Goal: Task Accomplishment & Management: Use online tool/utility

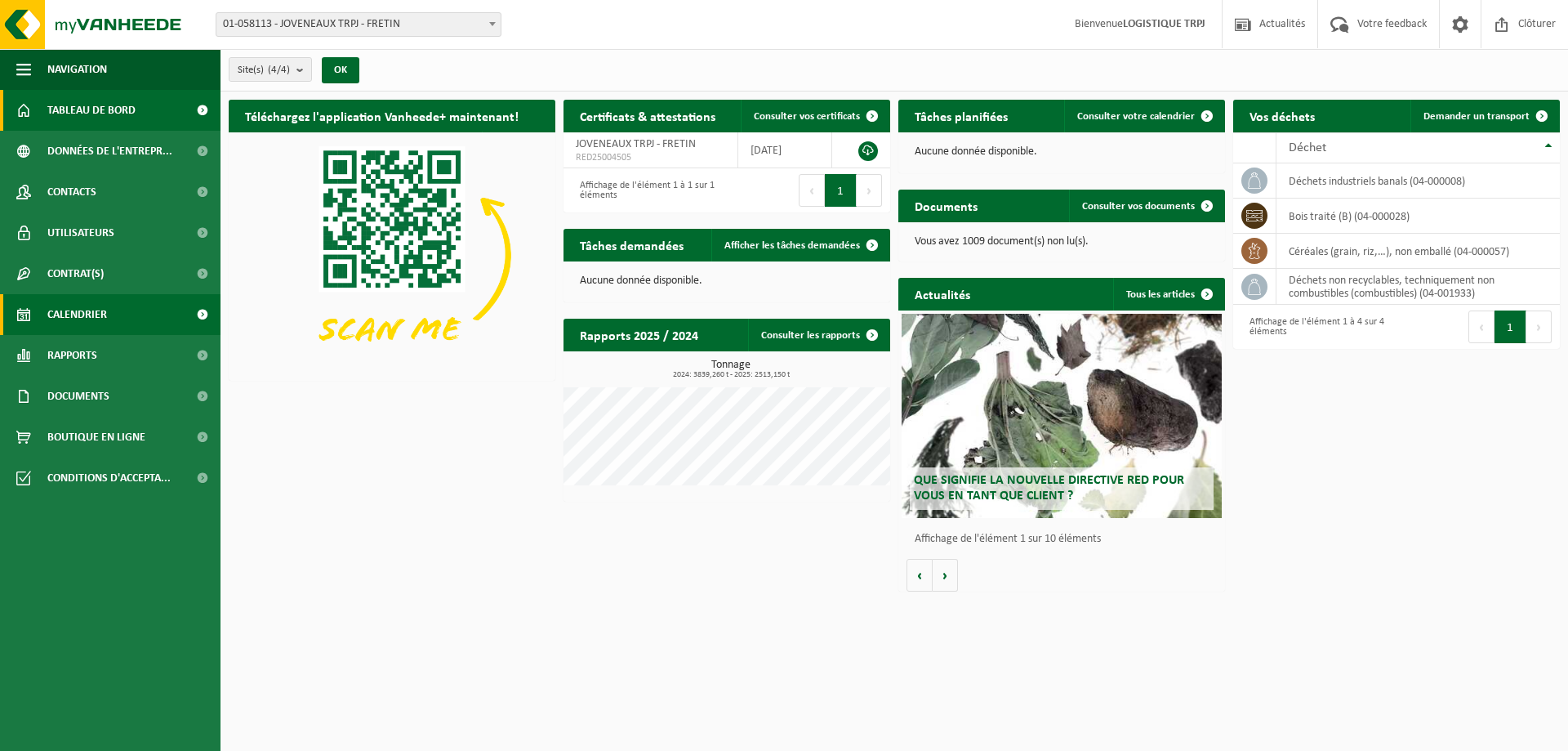
click at [118, 310] on link "Calendrier" at bounding box center [110, 315] width 220 height 41
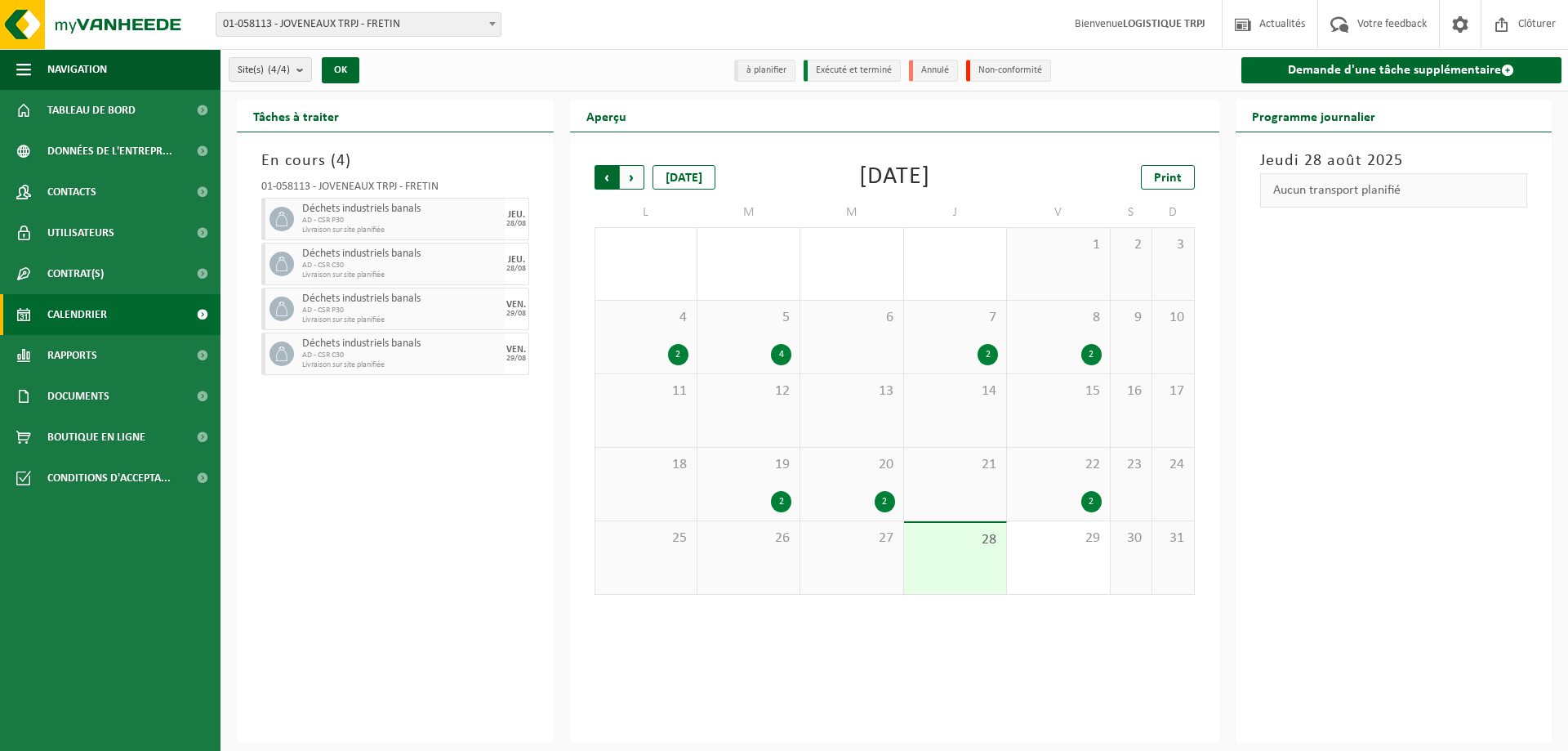
click at [632, 180] on span "Suivant" at bounding box center [632, 177] width 25 height 25
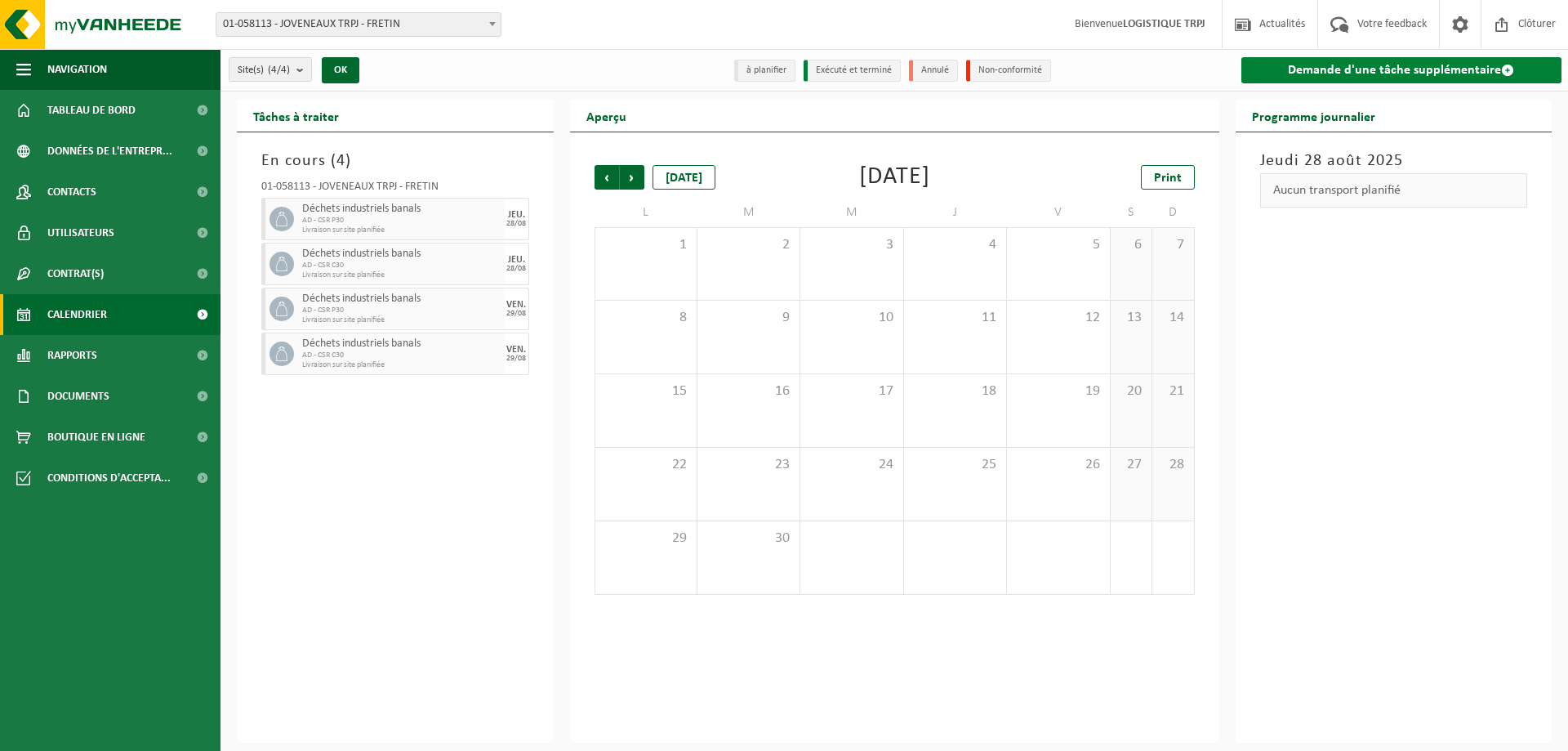
click at [1370, 72] on link "Demande d'une tâche supplémentaire" at bounding box center [1402, 71] width 321 height 26
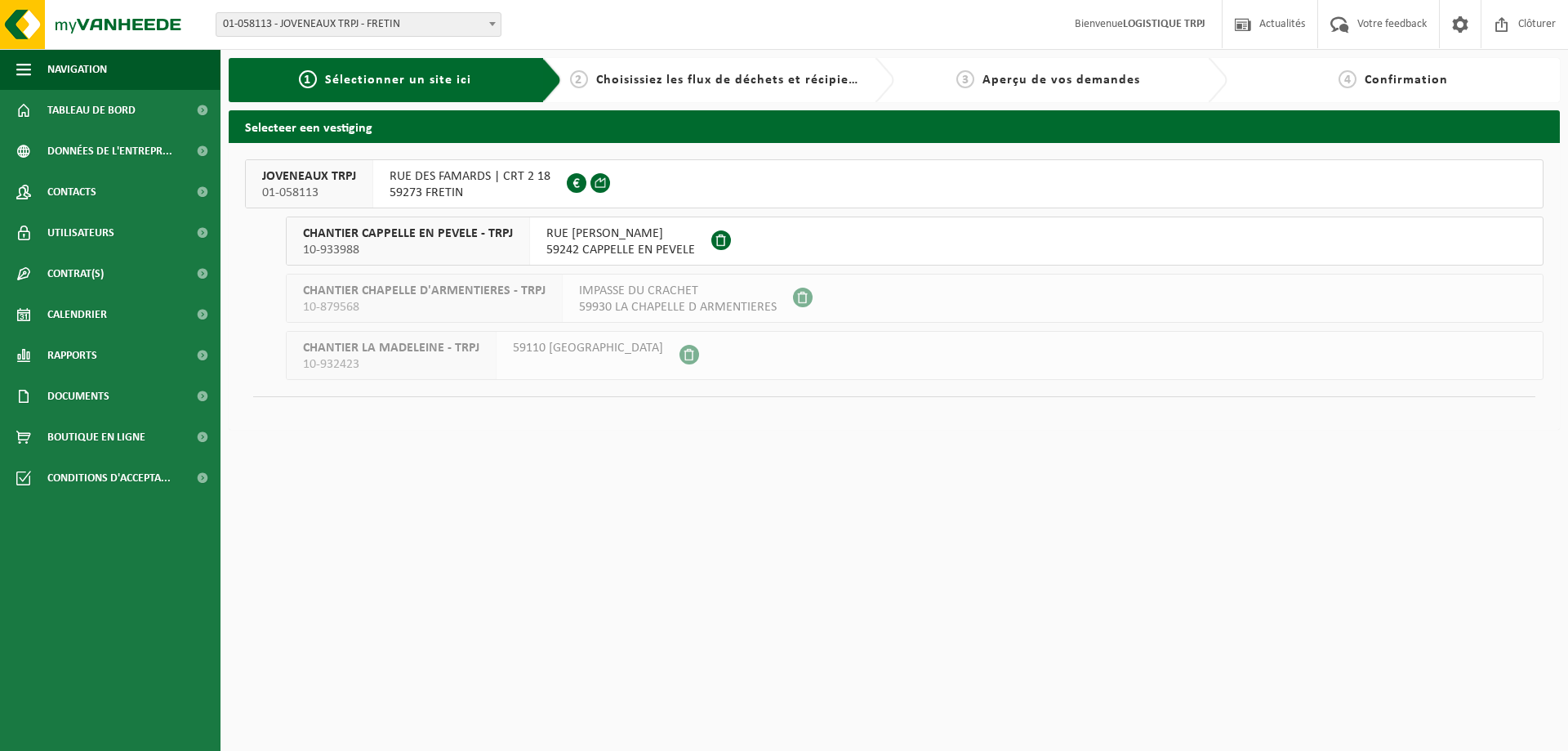
click at [328, 190] on span "01-058113" at bounding box center [309, 193] width 94 height 17
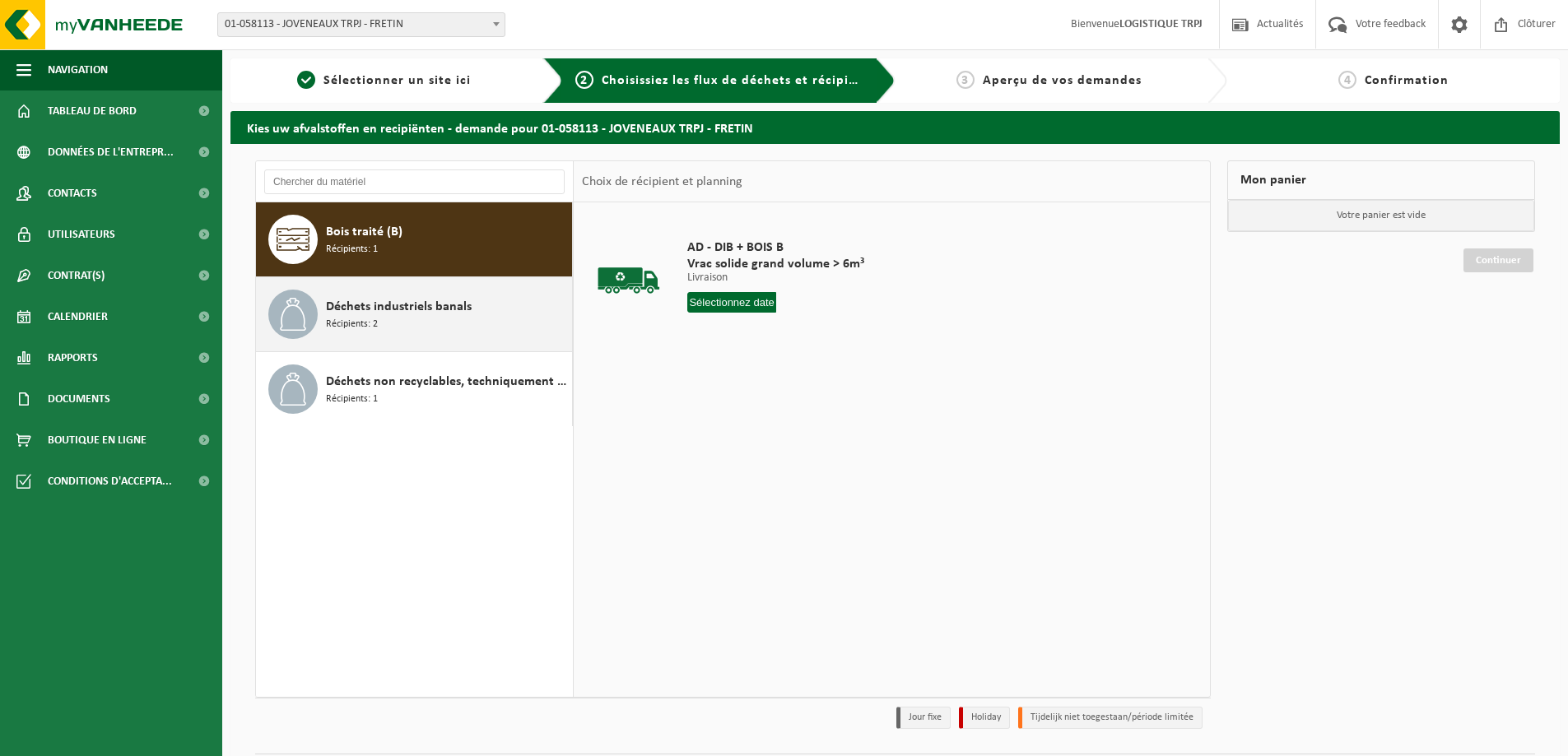
click at [407, 322] on div "Déchets industriels banals Récipients: 2" at bounding box center [447, 314] width 242 height 50
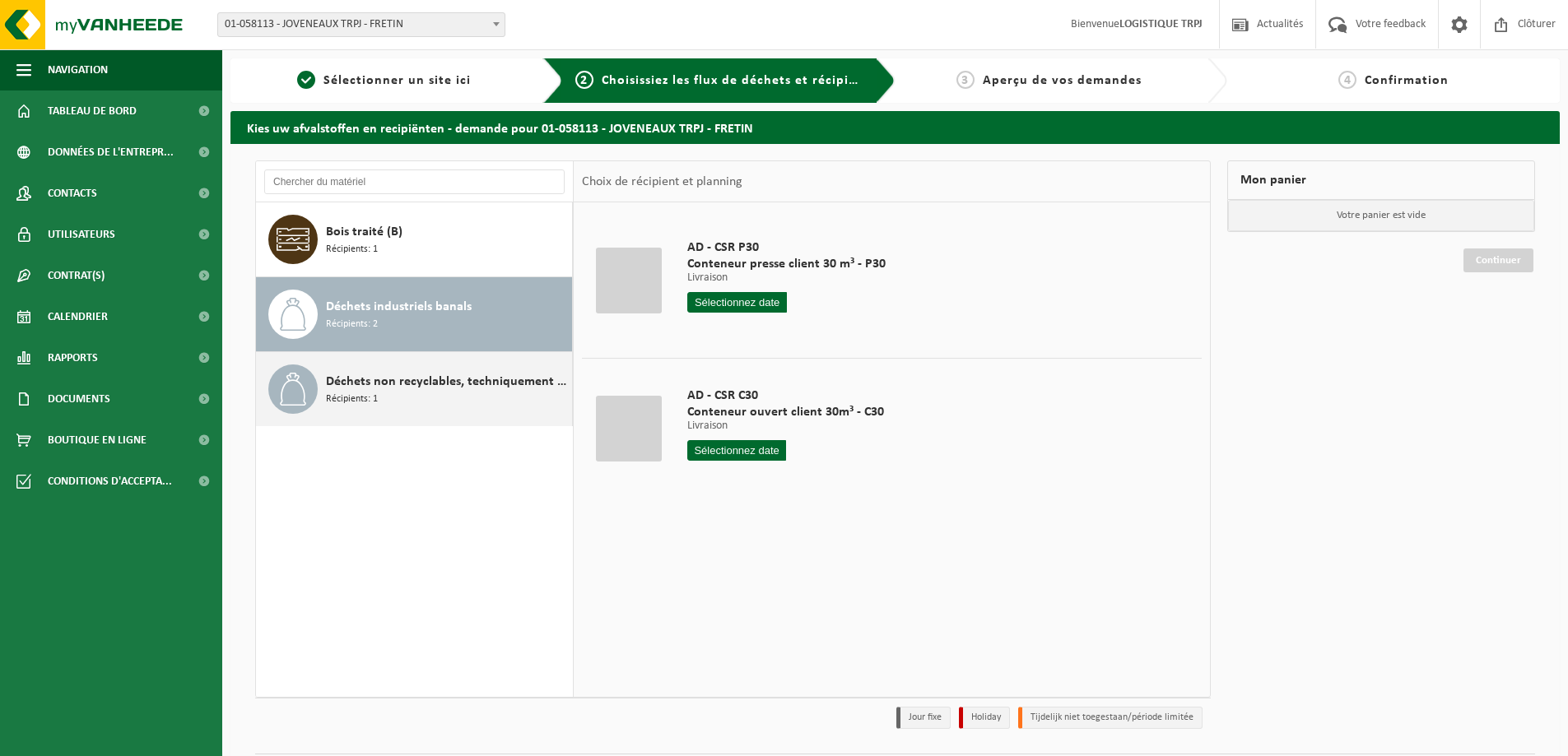
click at [447, 398] on div "Déchets non recyclables, techniquement non combustibles (combustibles) Récipien…" at bounding box center [447, 390] width 242 height 50
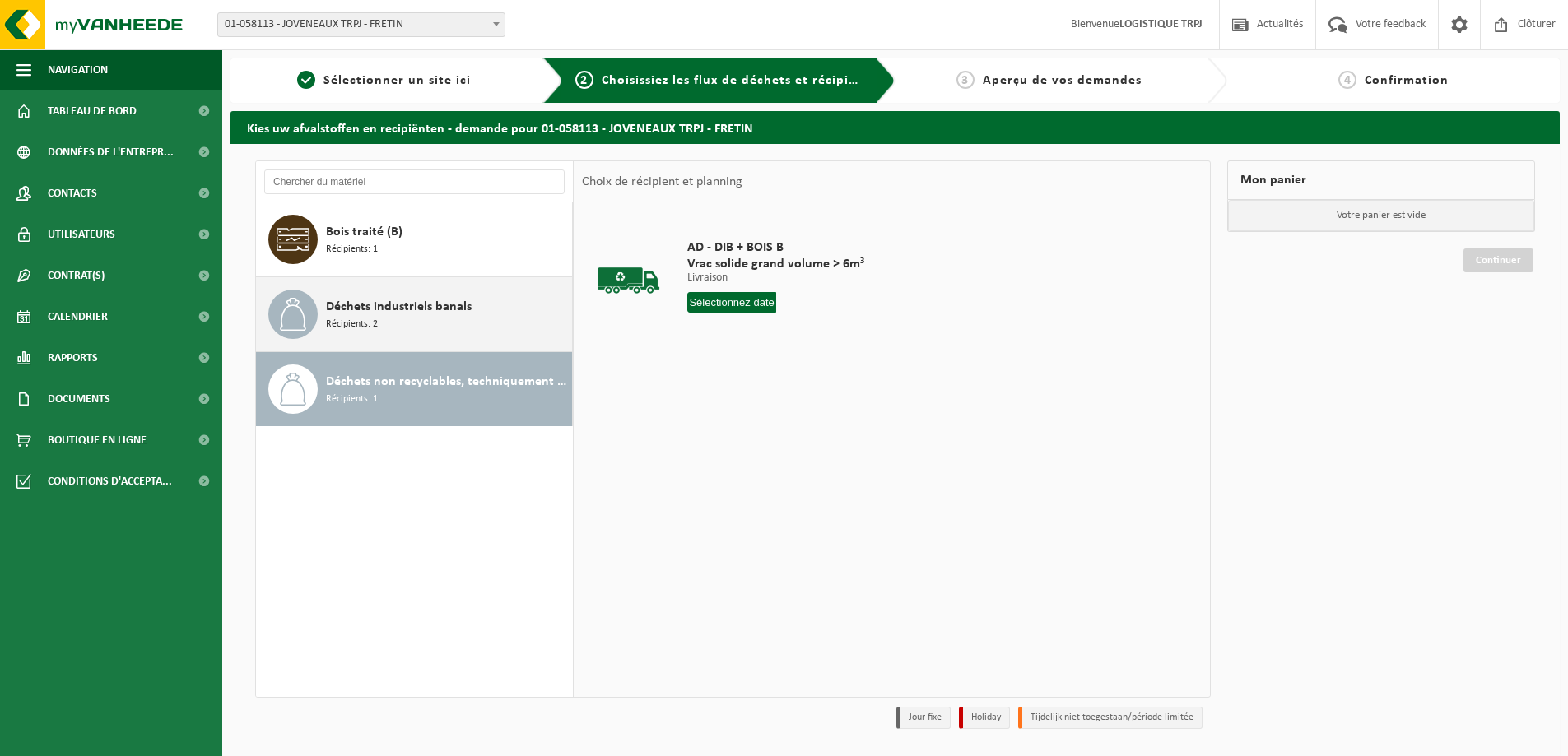
click at [478, 343] on div "Déchets industriels banals Récipients: 2" at bounding box center [414, 313] width 317 height 74
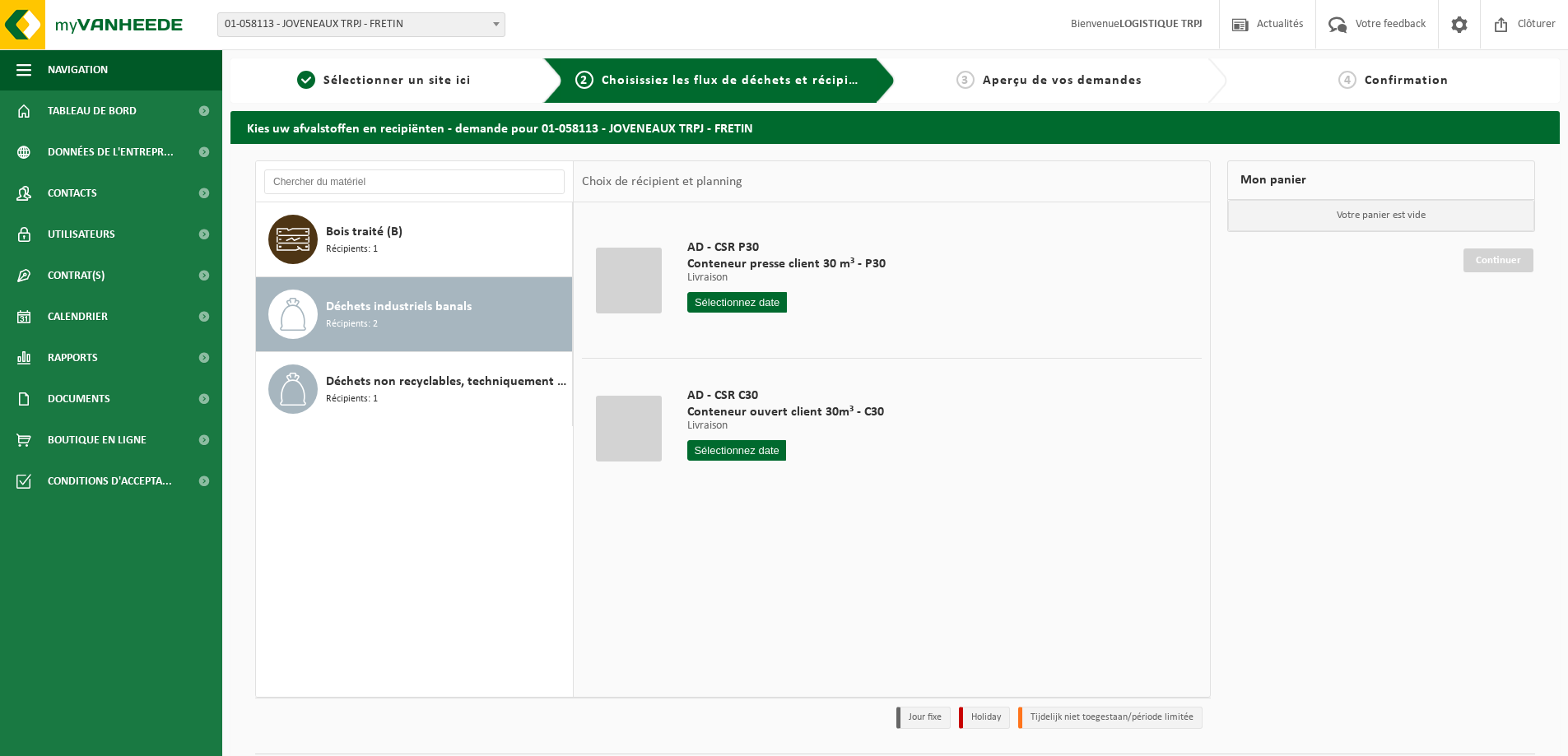
click at [749, 307] on input "text" at bounding box center [737, 302] width 99 height 20
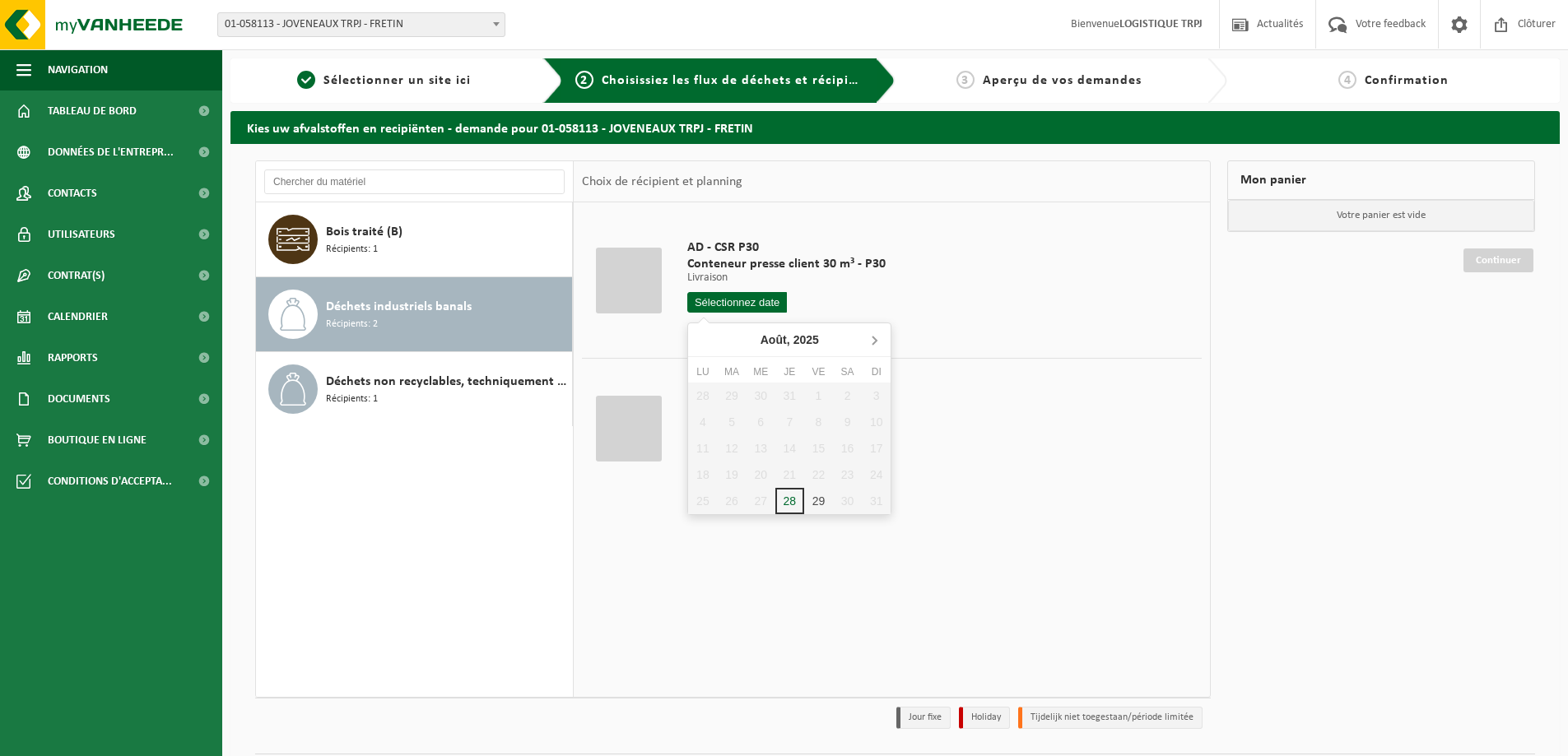
click at [873, 341] on icon at bounding box center [875, 340] width 27 height 27
click at [709, 399] on div "1" at bounding box center [702, 396] width 28 height 27
type input "à partir de 2025-09-01"
type input "2025-09-01"
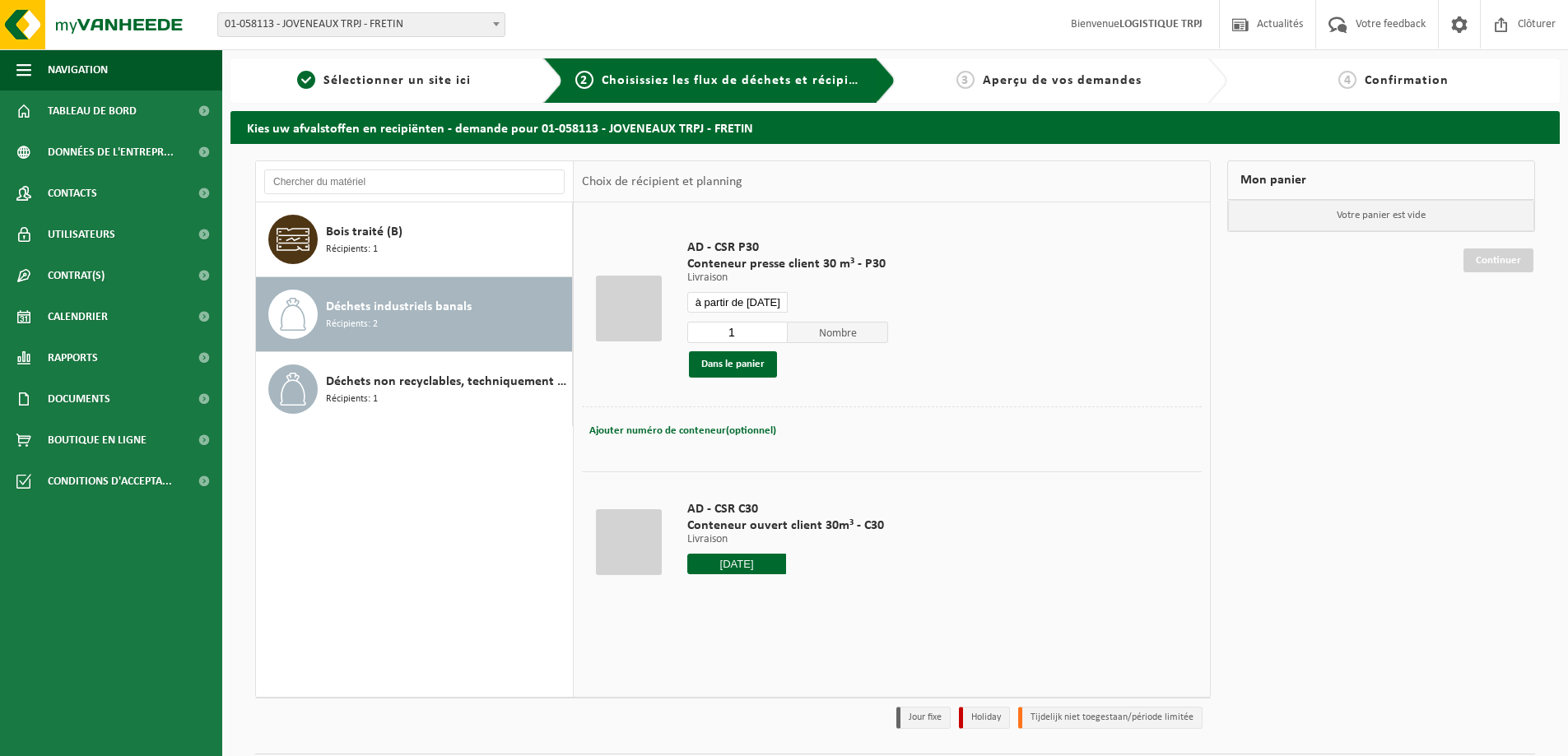
click at [770, 564] on input "2025-09-01" at bounding box center [736, 563] width 99 height 20
click at [701, 654] on div "1" at bounding box center [702, 657] width 28 height 27
click at [748, 358] on button "Dans le panier" at bounding box center [733, 365] width 88 height 27
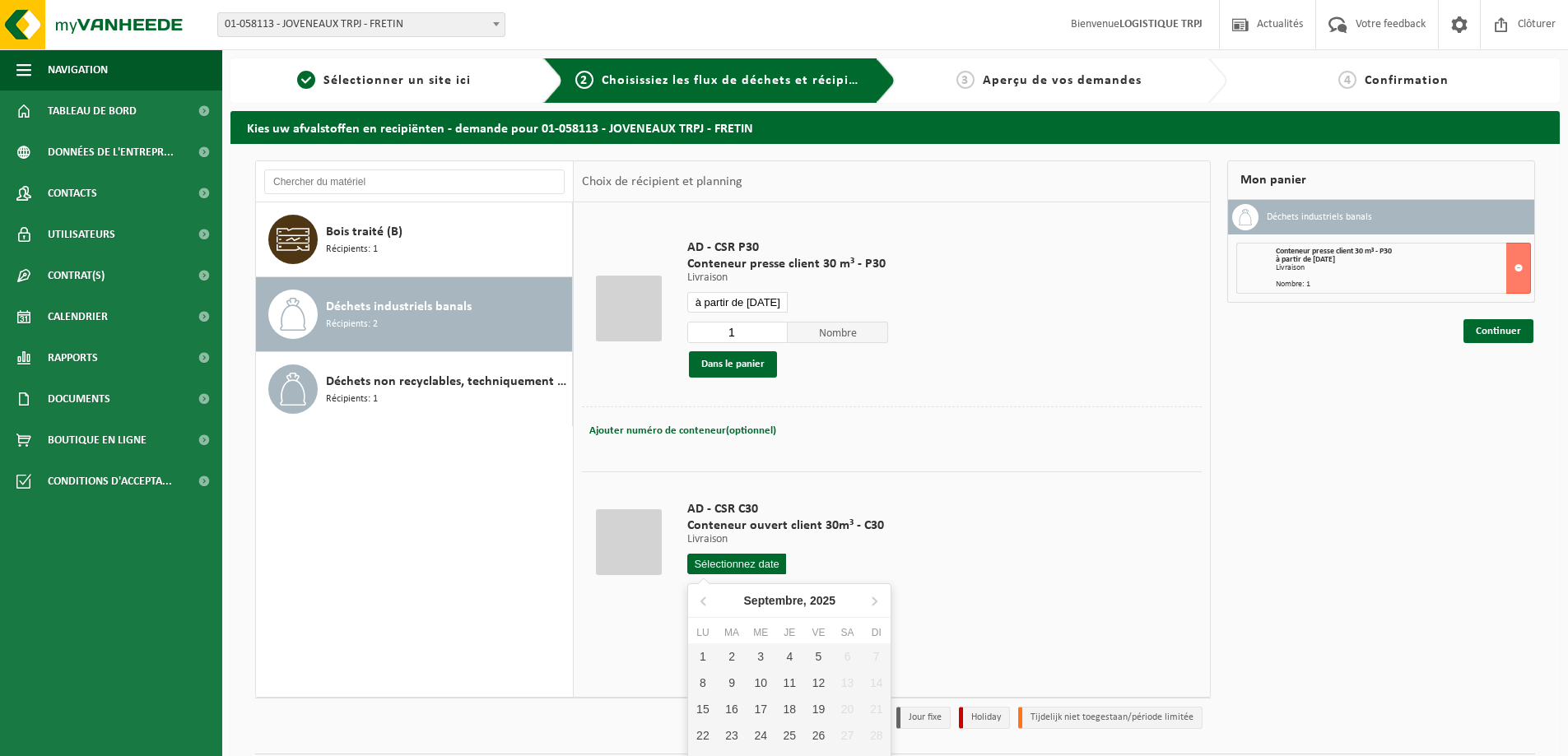
click at [721, 560] on input "text" at bounding box center [736, 563] width 99 height 20
click at [709, 657] on div "1" at bounding box center [702, 657] width 28 height 27
type input "à partir de 2025-09-01"
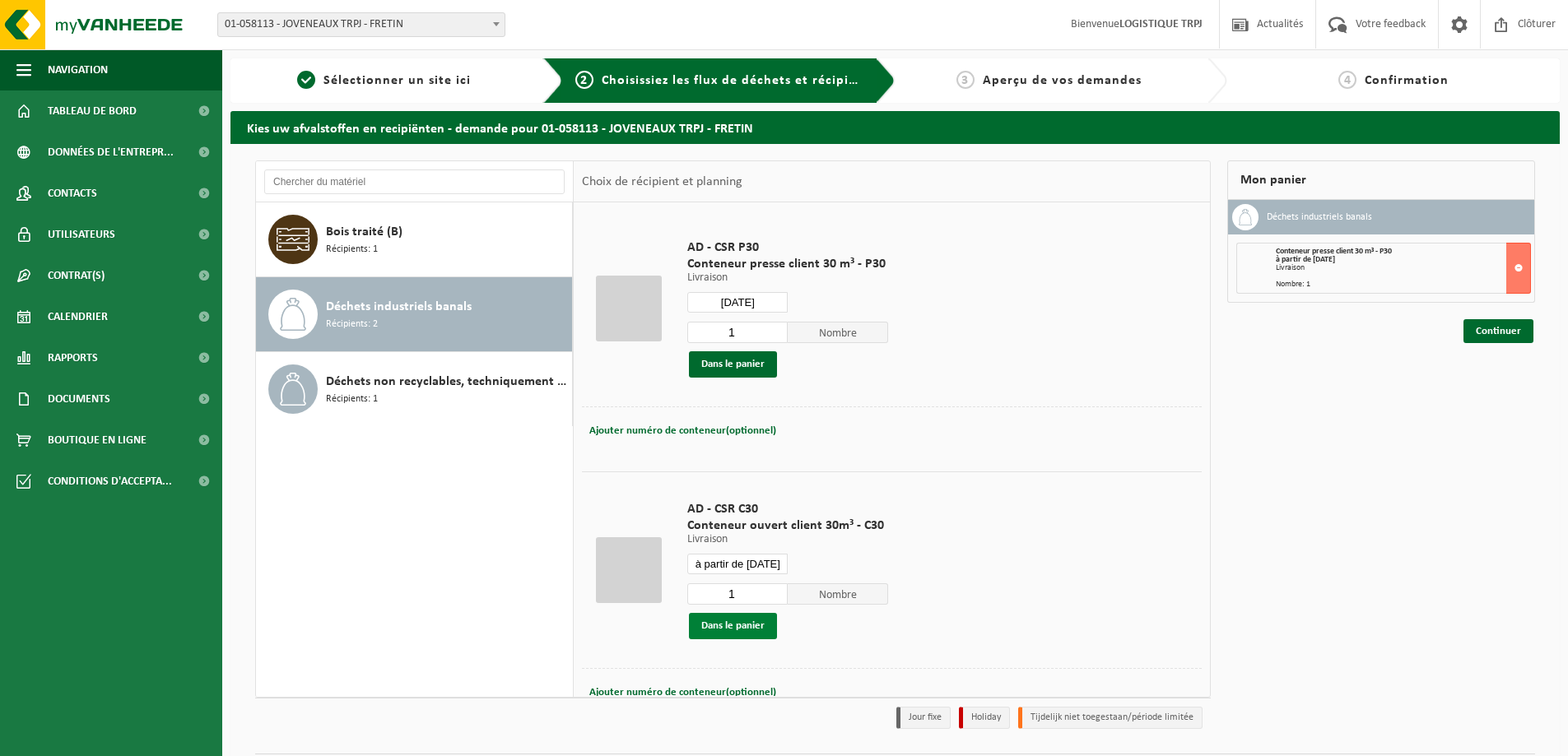
click at [742, 629] on button "Dans le panier" at bounding box center [733, 626] width 88 height 27
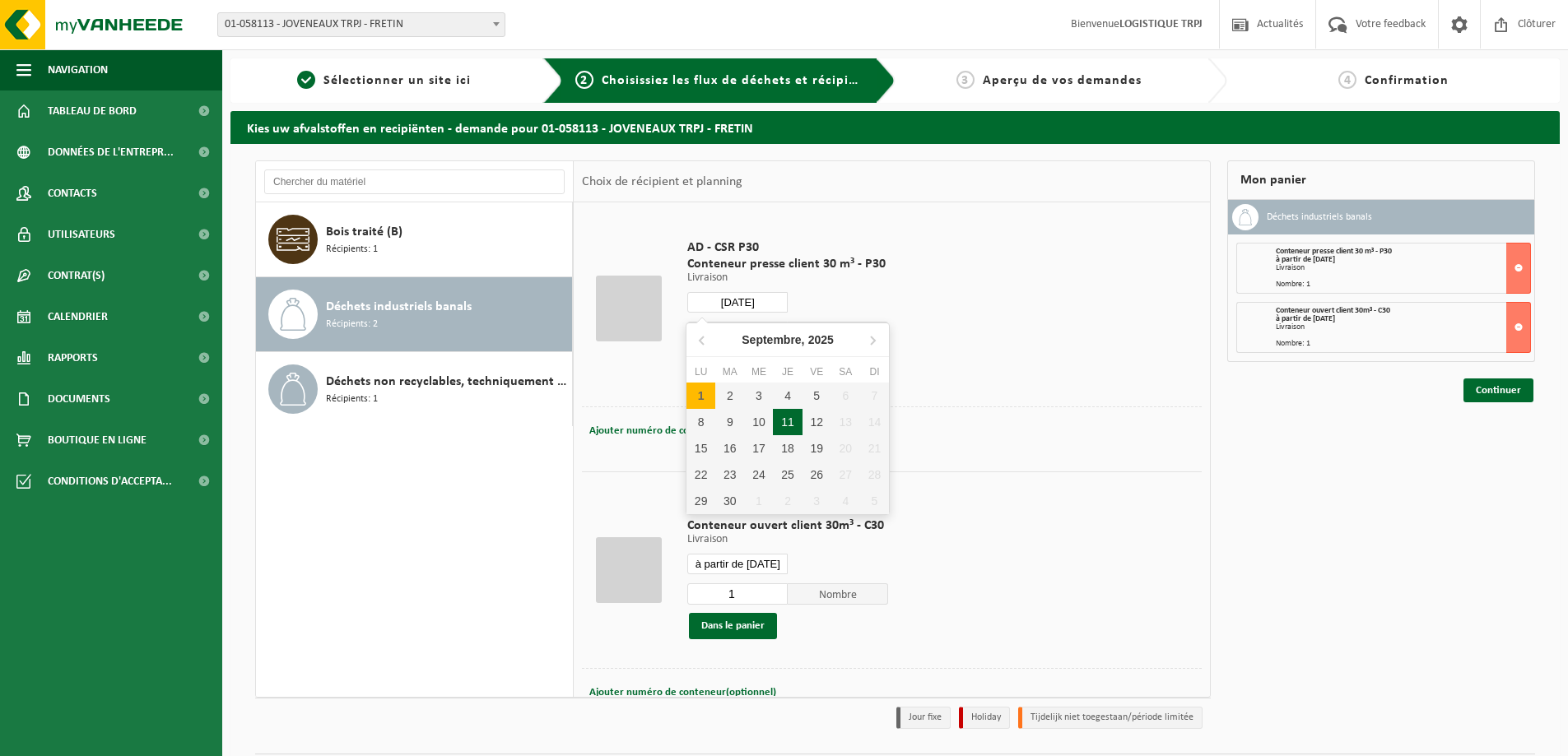
click at [755, 309] on input "2025-09-01" at bounding box center [737, 302] width 100 height 20
click at [732, 398] on div "2" at bounding box center [730, 396] width 28 height 27
type input "à partir de 2025-09-02"
type input "2025-09-02"
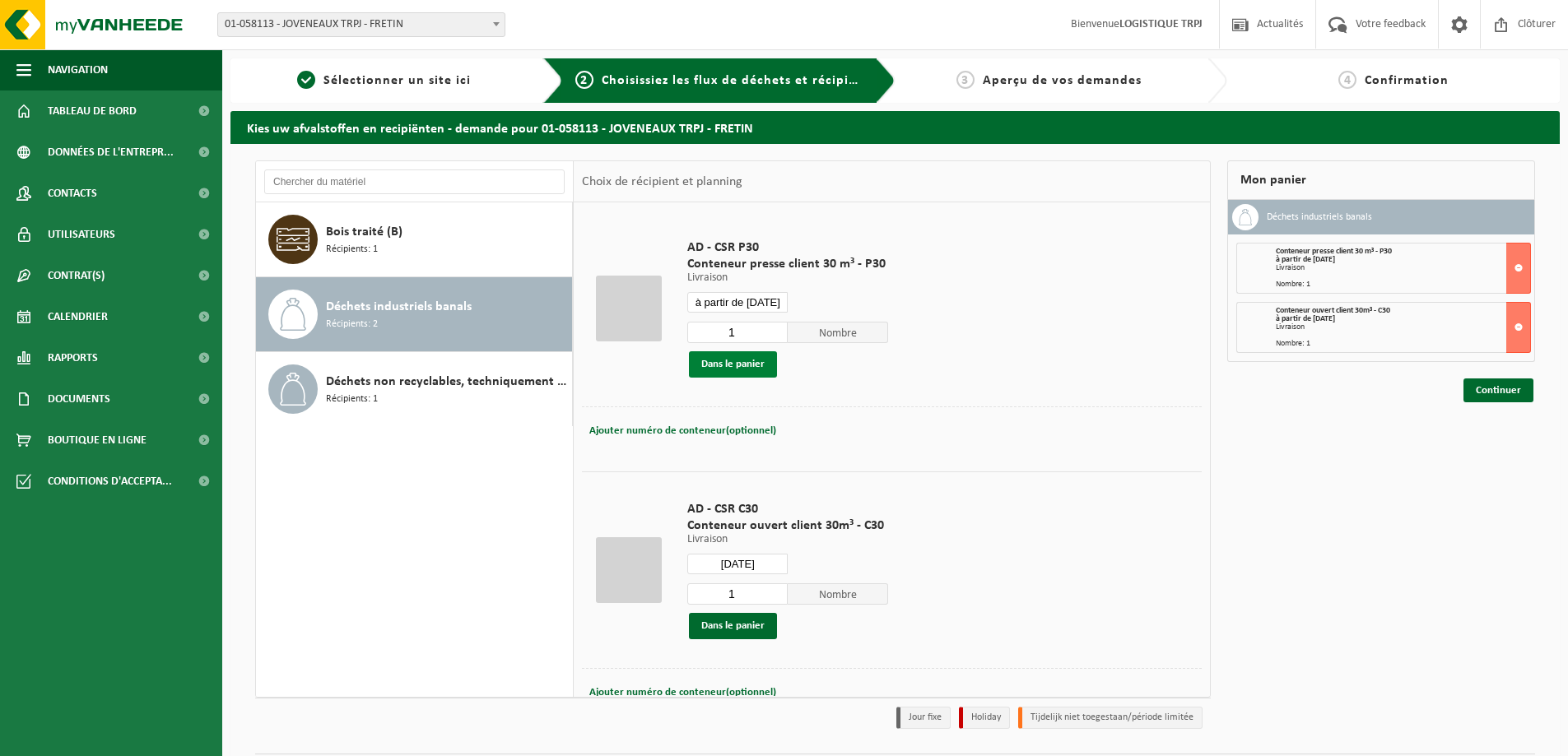
click at [754, 365] on button "Dans le panier" at bounding box center [733, 365] width 88 height 27
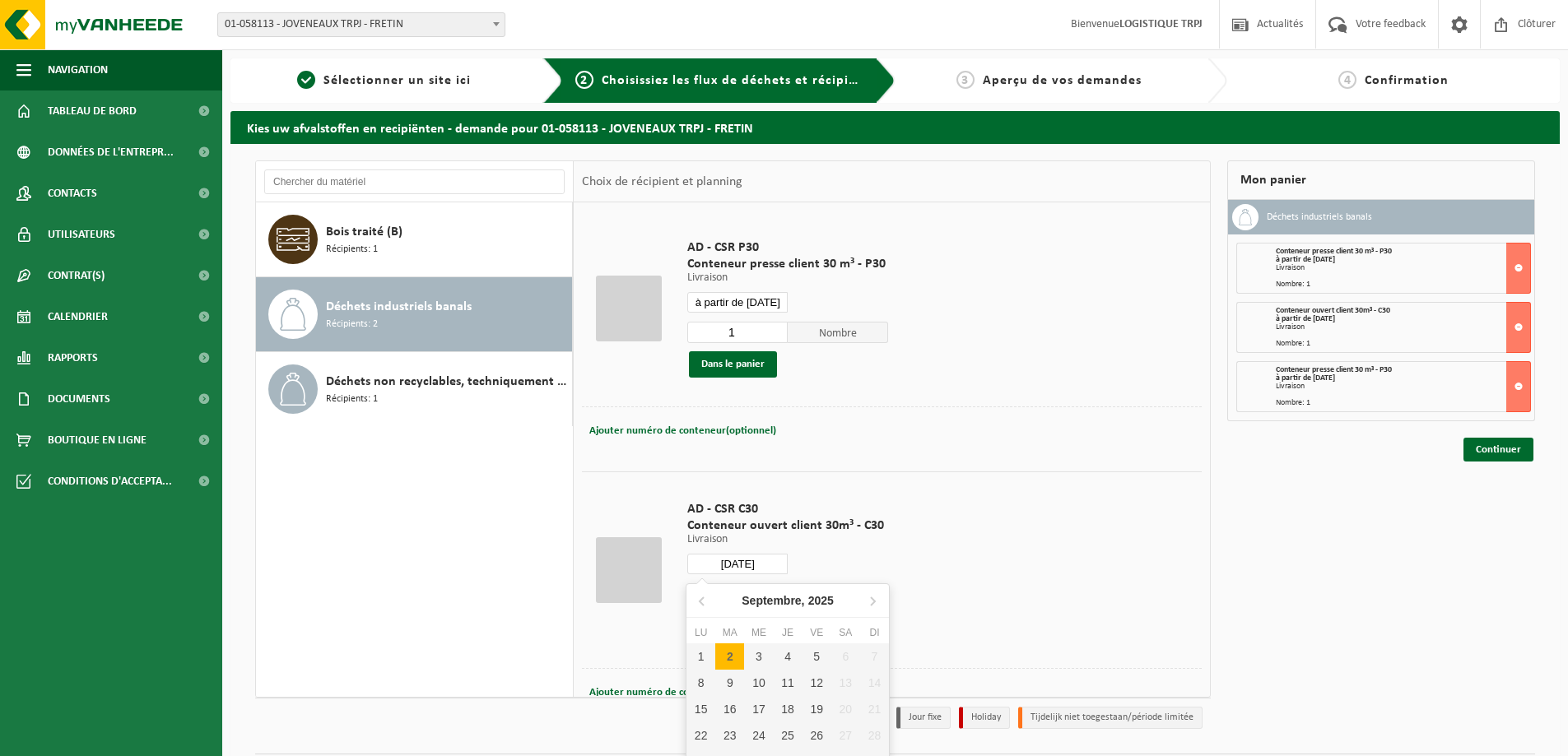
click at [766, 562] on input "2025-09-02" at bounding box center [737, 563] width 100 height 20
click at [735, 657] on div "2" at bounding box center [730, 657] width 28 height 27
click at [729, 657] on div "2" at bounding box center [730, 657] width 28 height 27
type input "à partir de 2025-09-02"
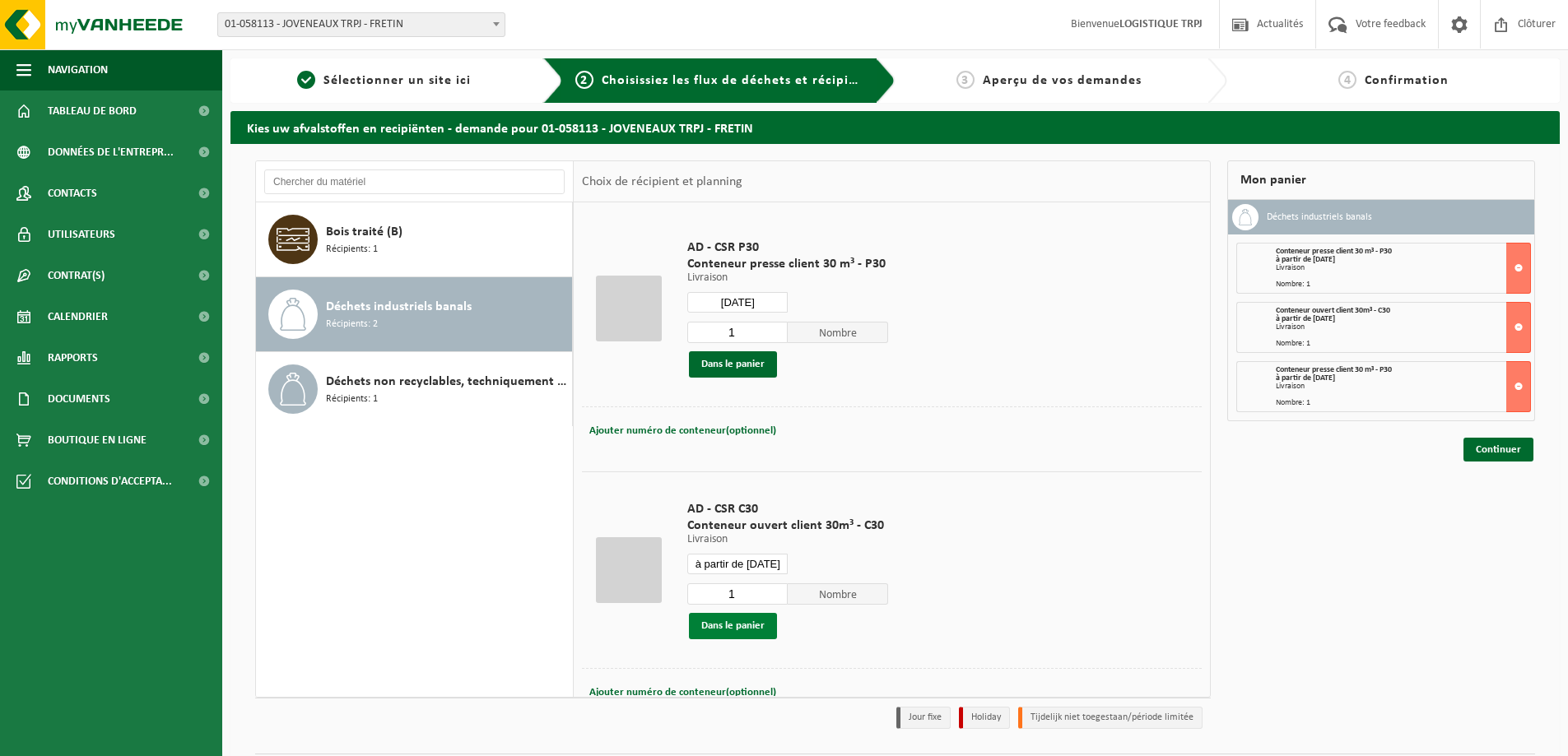
click at [746, 626] on button "Dans le panier" at bounding box center [733, 626] width 88 height 27
click at [753, 299] on input "2025-09-02" at bounding box center [737, 302] width 100 height 20
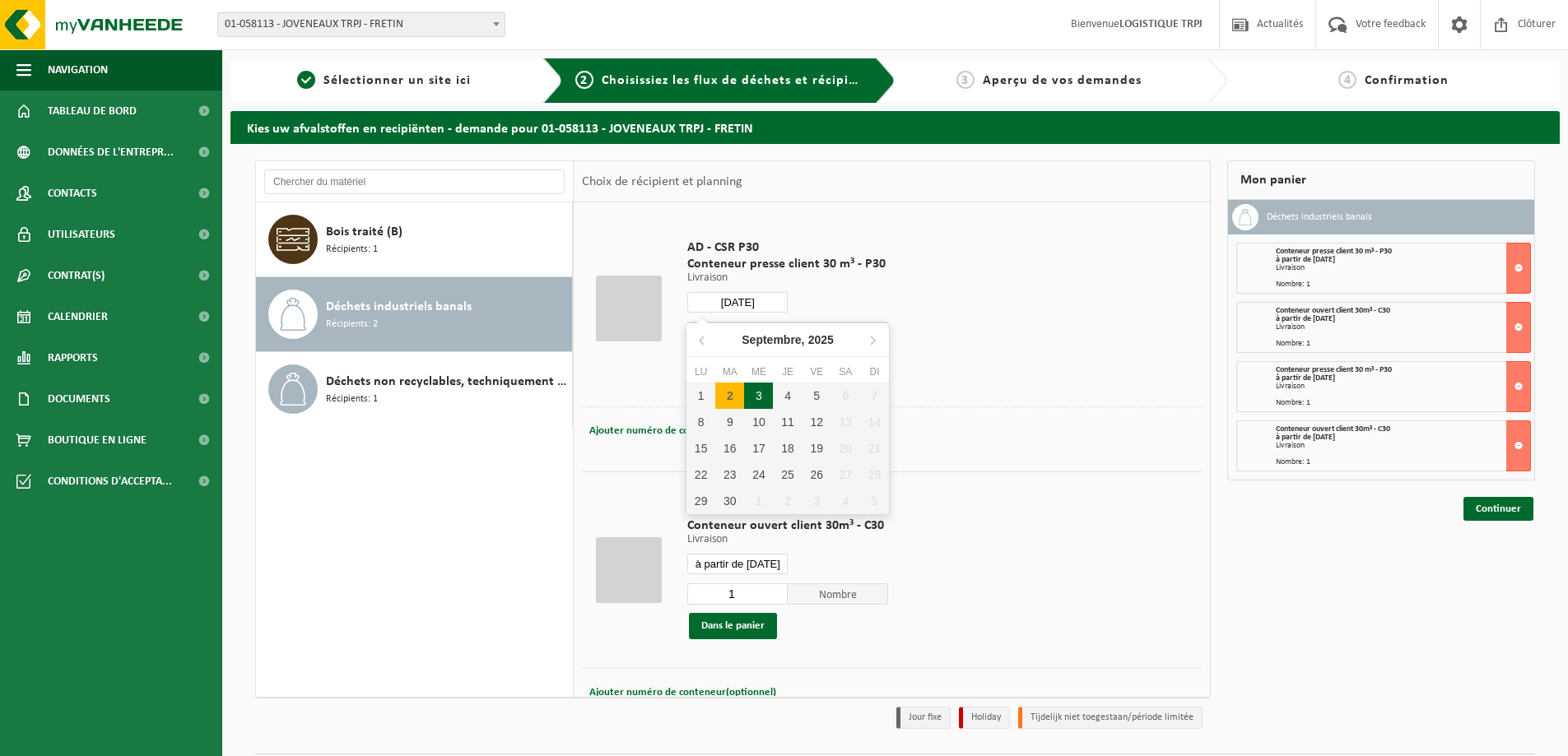
click at [764, 390] on div "3" at bounding box center [758, 396] width 28 height 27
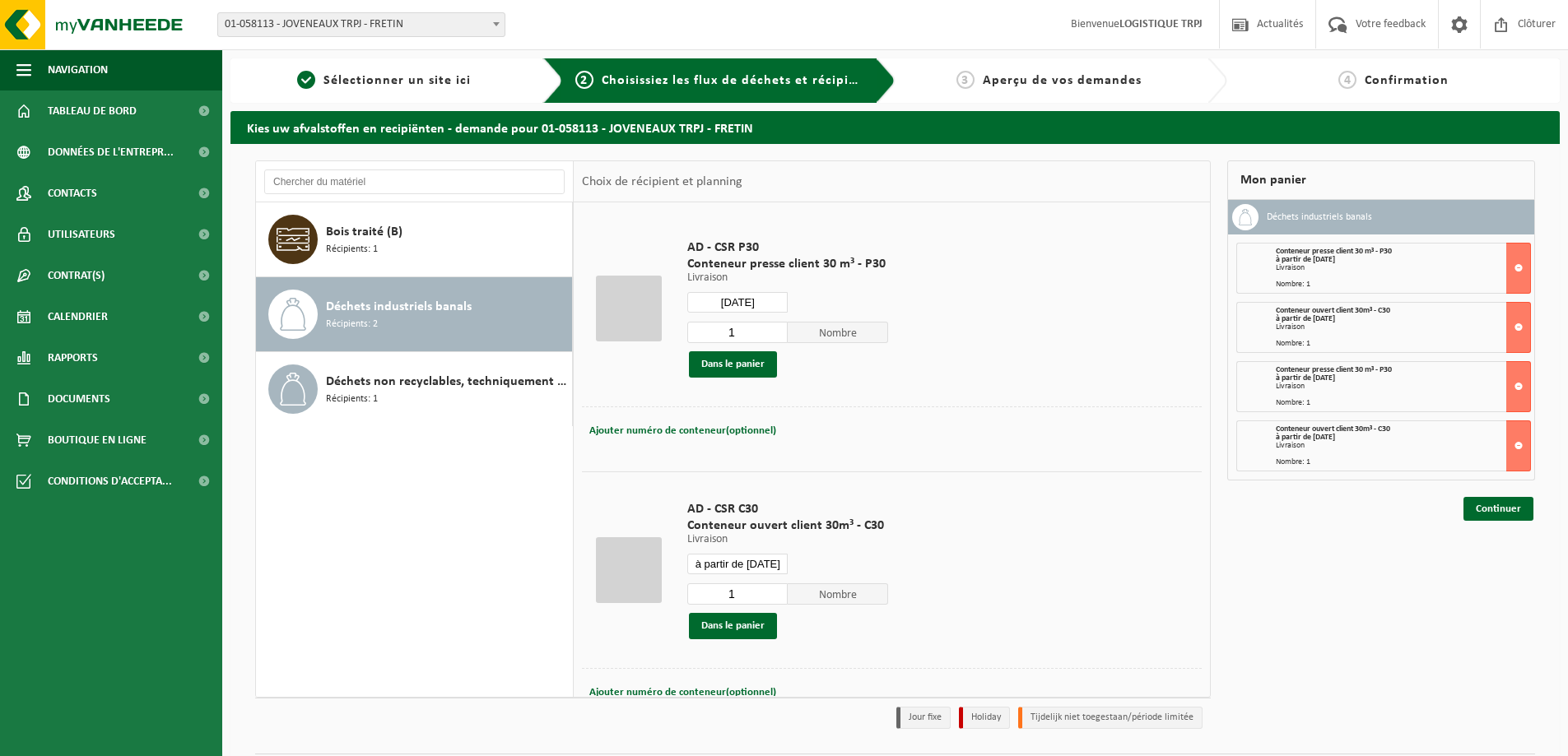
type input "à partir de 2025-09-03"
type input "2025-09-03"
click at [740, 362] on button "Dans le panier" at bounding box center [733, 365] width 88 height 27
click at [753, 559] on input "2025-09-03" at bounding box center [737, 563] width 100 height 20
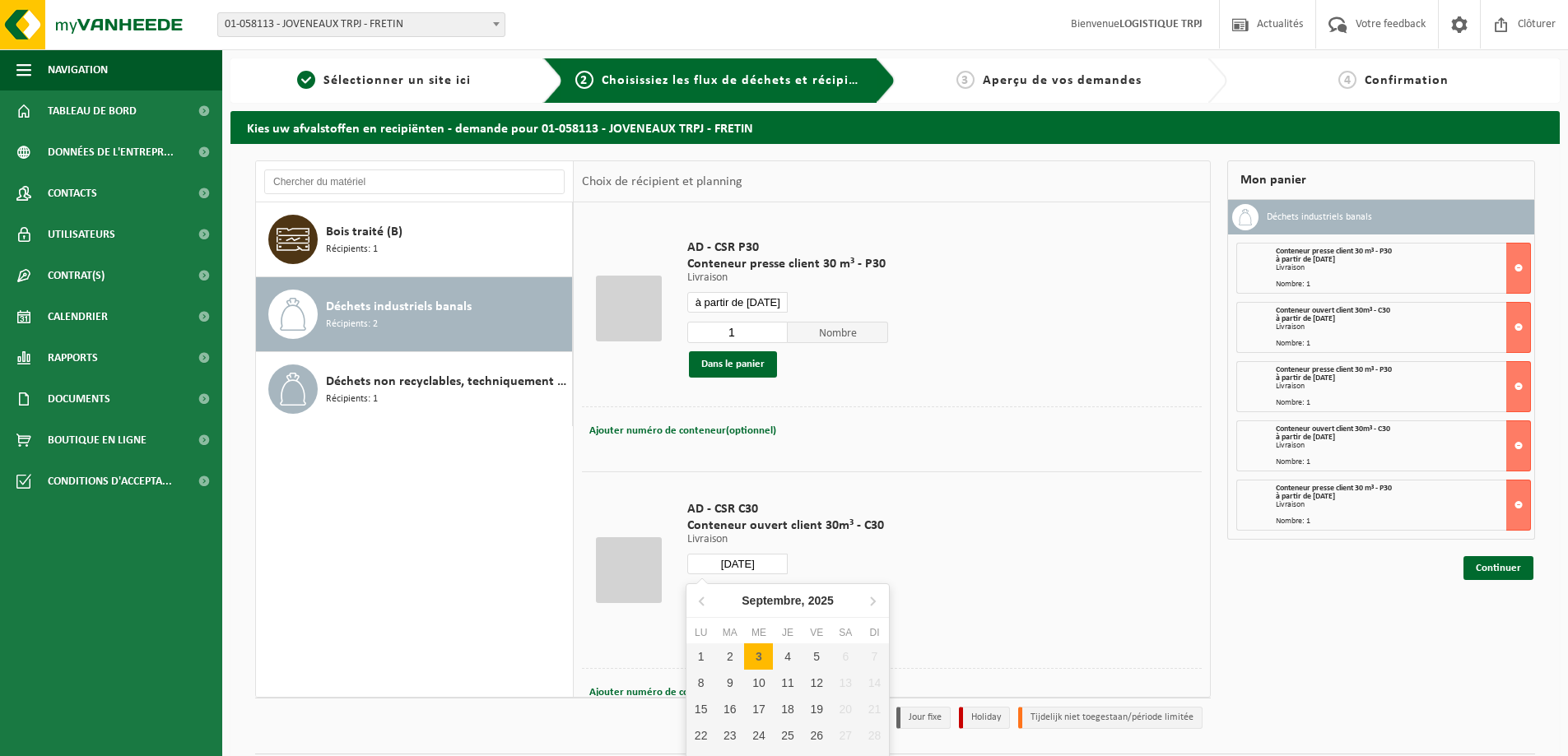
click at [764, 650] on div "3" at bounding box center [758, 657] width 28 height 27
click at [765, 655] on div "3" at bounding box center [758, 657] width 28 height 27
type input "à partir de 2025-09-03"
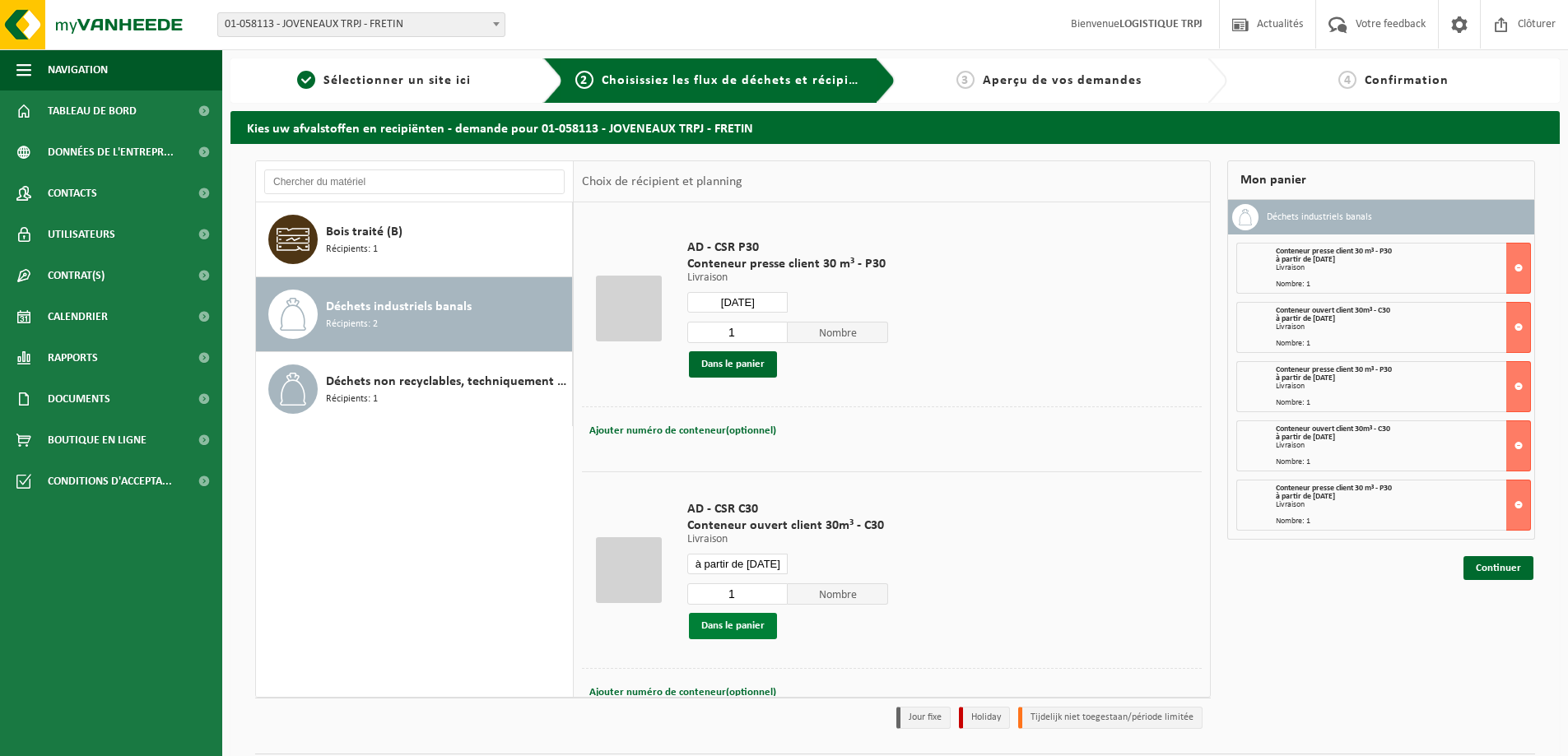
click at [749, 621] on button "Dans le panier" at bounding box center [733, 626] width 88 height 27
click at [733, 304] on input "2025-09-03" at bounding box center [737, 302] width 100 height 20
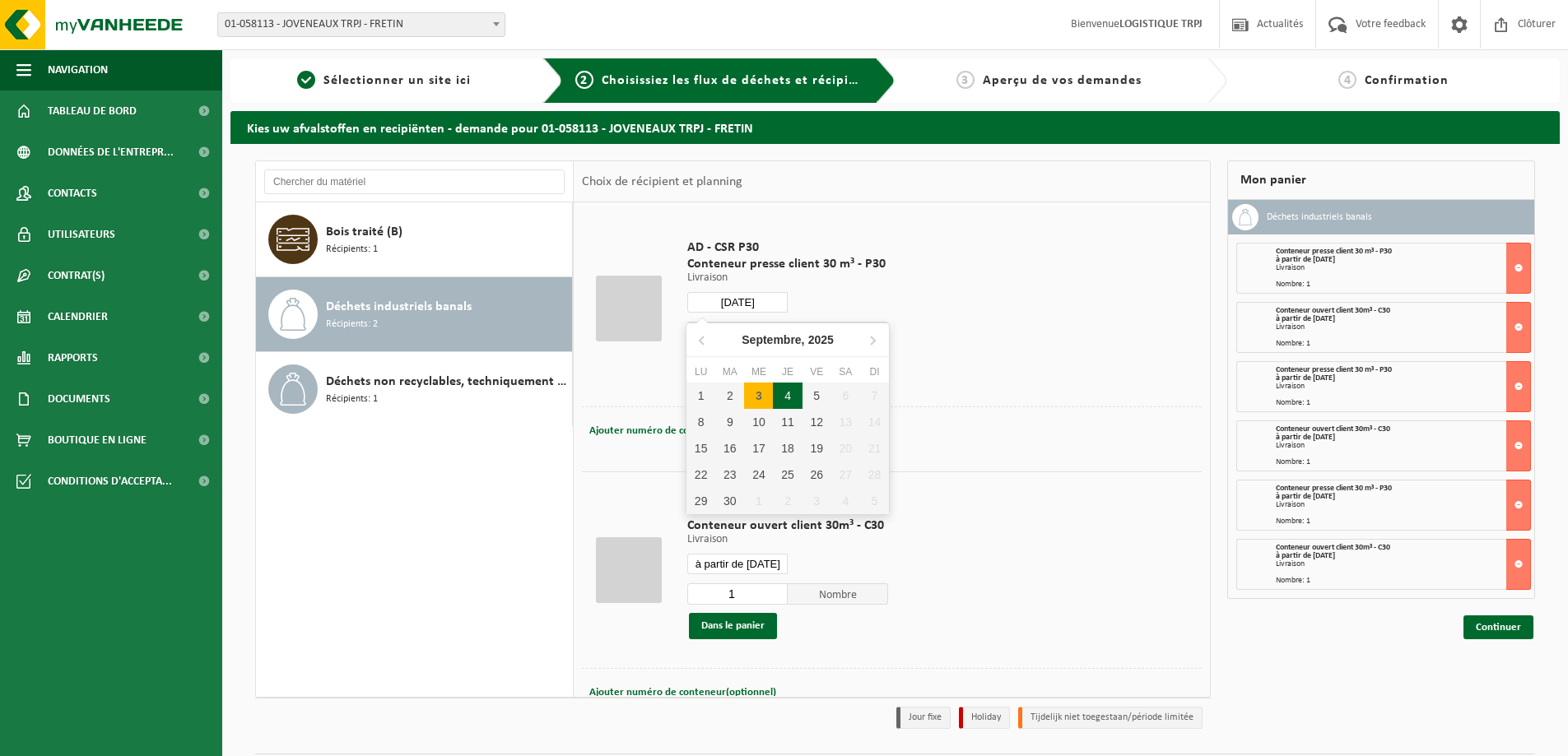
click at [791, 393] on div "4" at bounding box center [788, 396] width 28 height 27
type input "à partir de 2025-09-04"
type input "2025-09-04"
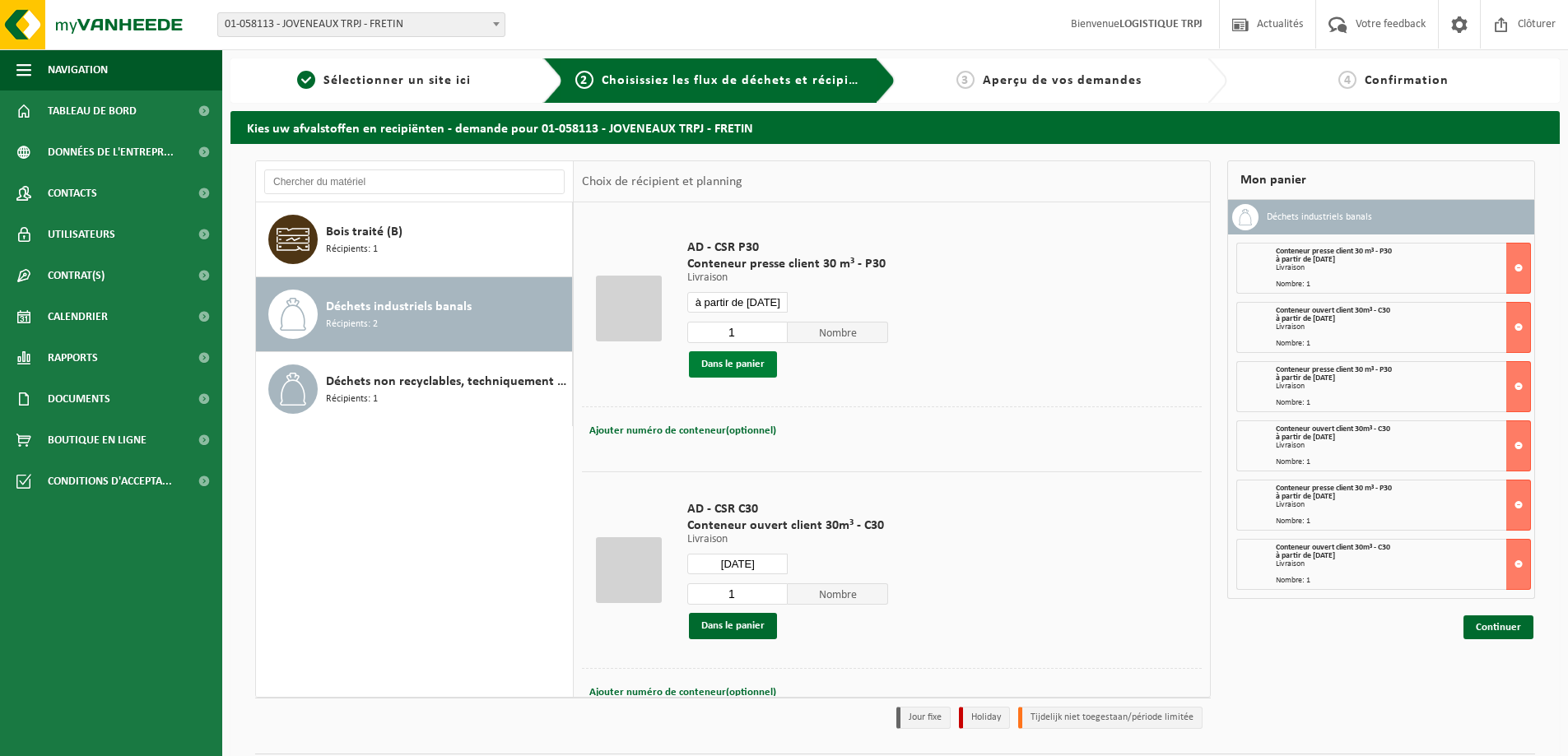
click at [712, 354] on button "Dans le panier" at bounding box center [733, 365] width 88 height 27
click at [742, 552] on div "AD - CSR C30 Conteneur ouvert client 30m³ - C30 Livraison Livraison Livraison 2…" at bounding box center [788, 570] width 218 height 171
click at [743, 556] on input "2025-09-04" at bounding box center [737, 563] width 100 height 20
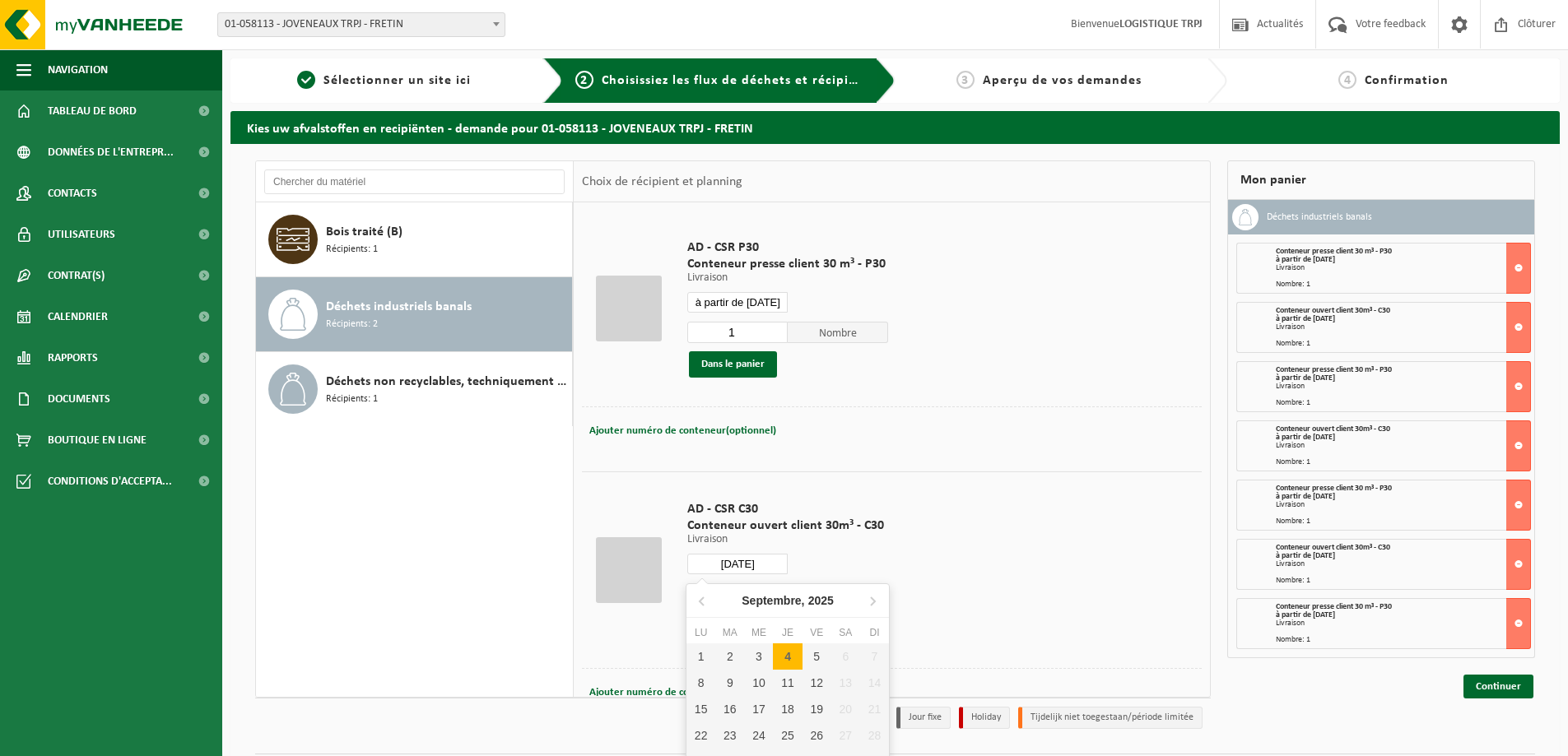
click at [794, 651] on div "4" at bounding box center [788, 657] width 28 height 27
click at [792, 658] on div "4" at bounding box center [788, 657] width 28 height 27
type input "à partir de 2025-09-04"
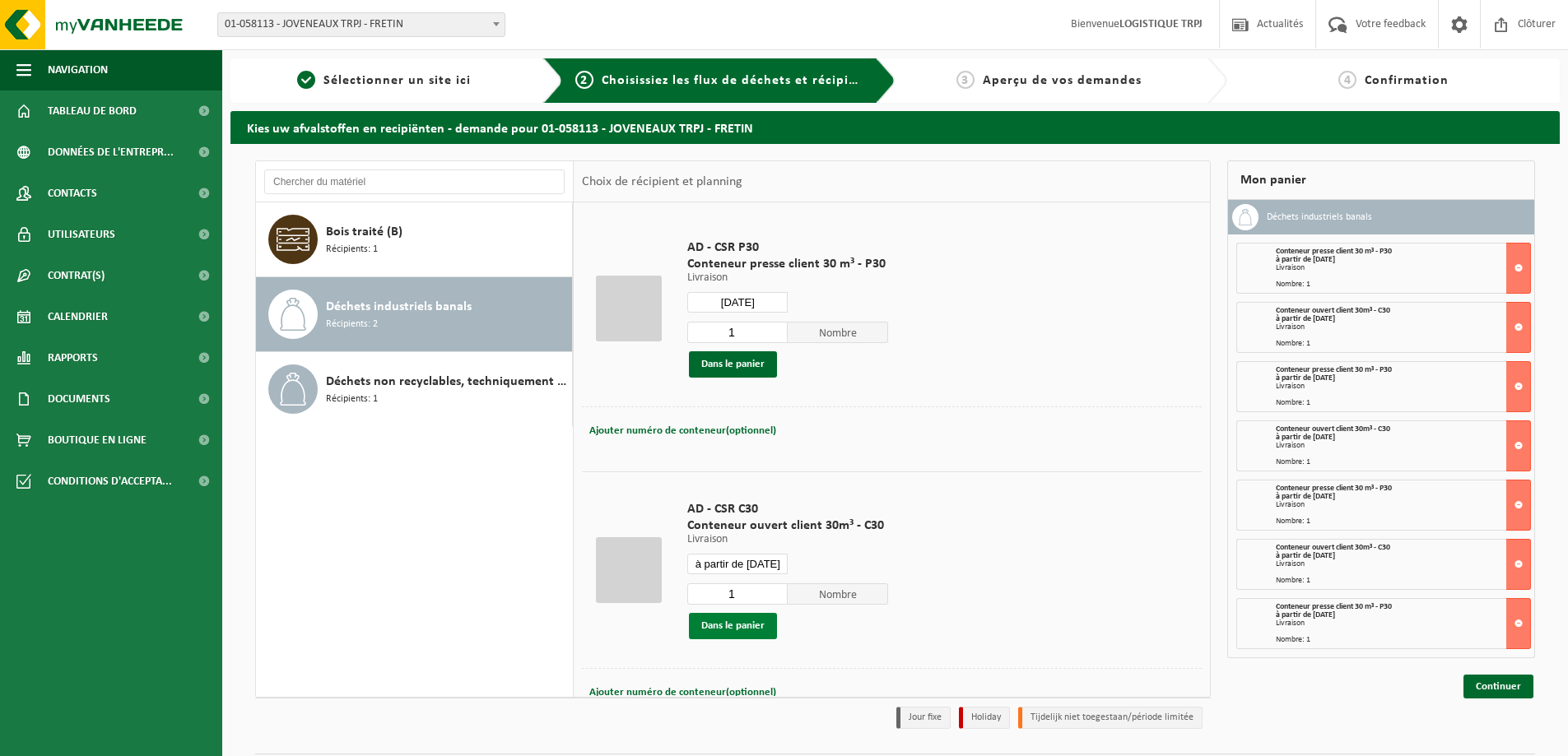
click at [750, 625] on button "Dans le panier" at bounding box center [733, 626] width 88 height 27
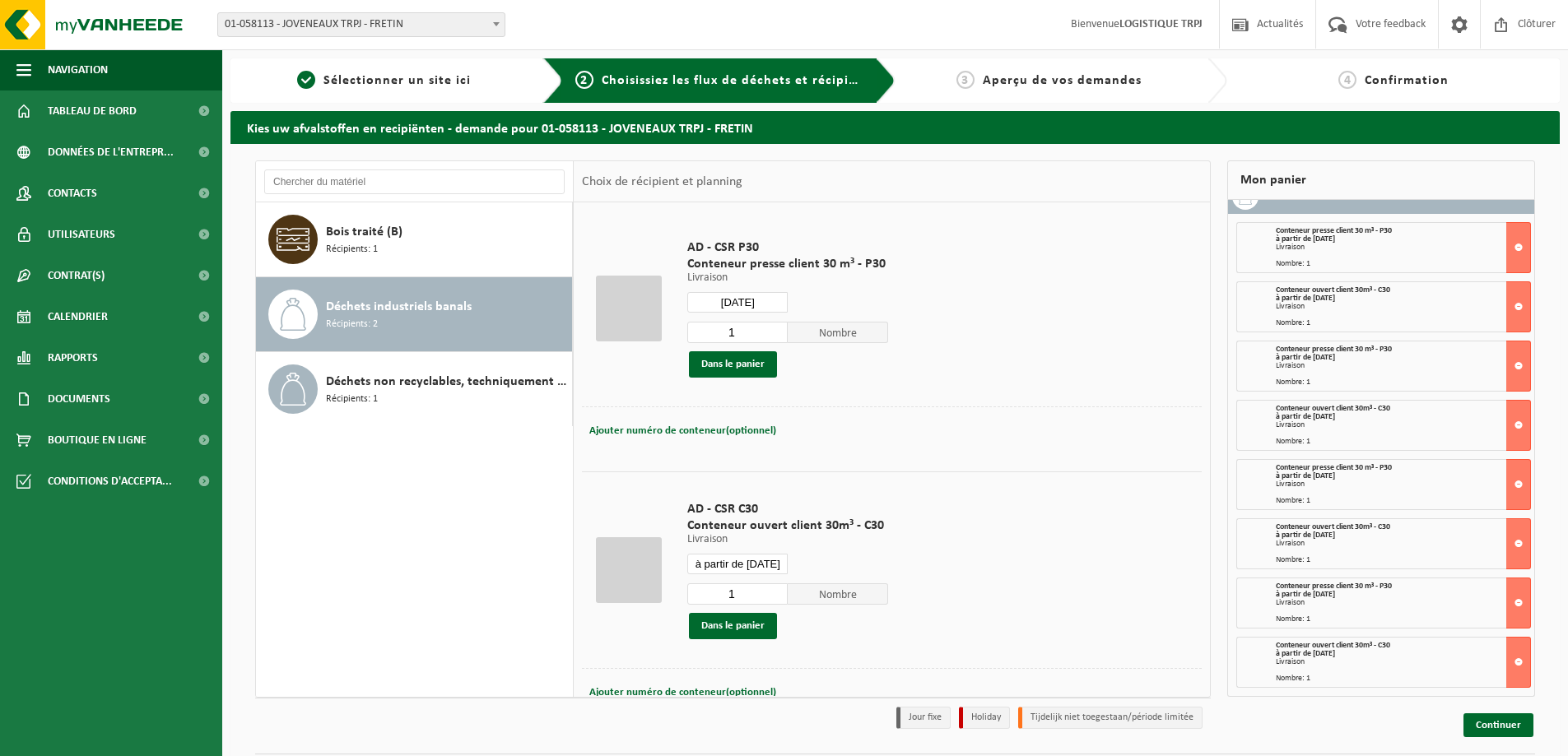
click at [736, 299] on input "2025-09-04" at bounding box center [737, 302] width 100 height 20
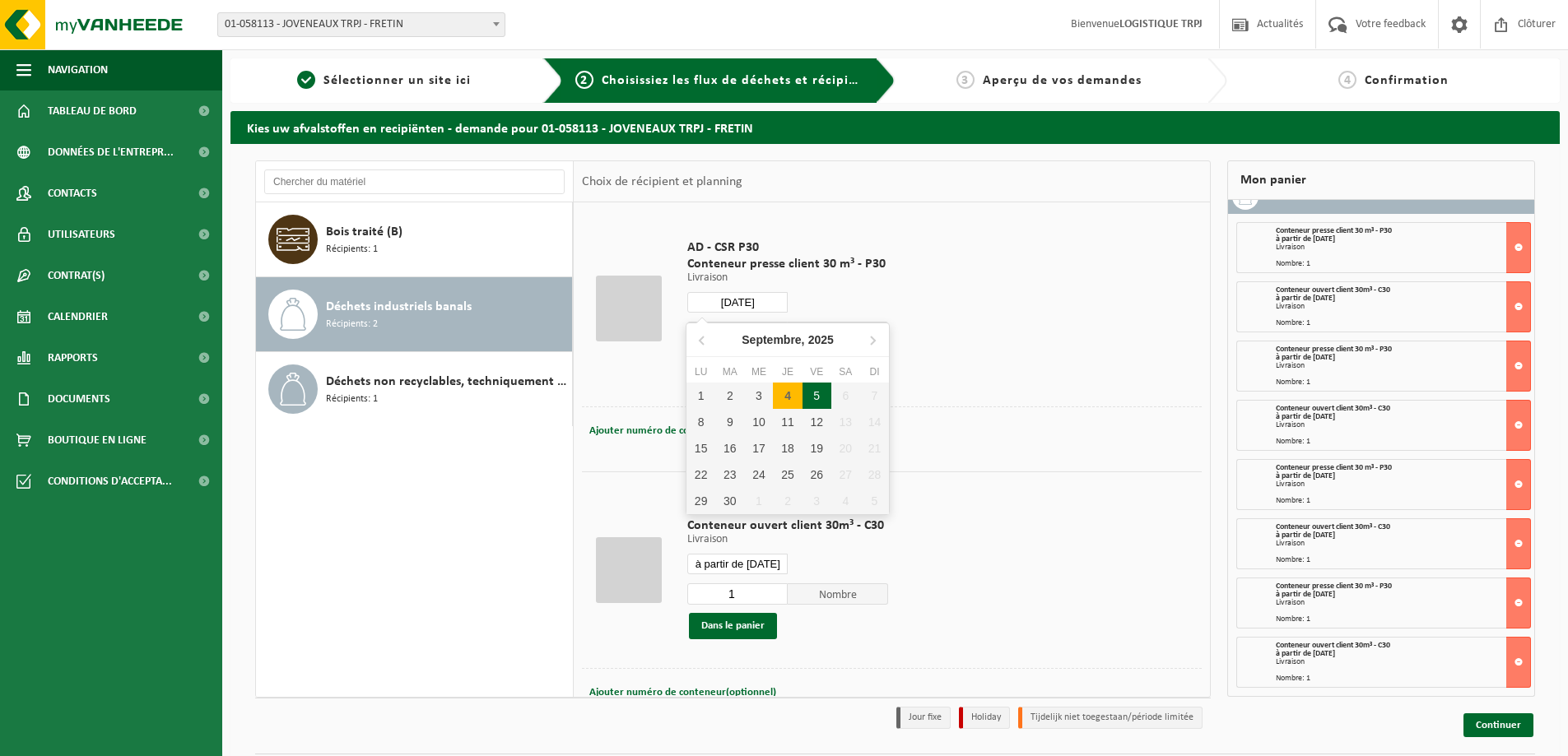
click at [817, 399] on div "5" at bounding box center [817, 396] width 28 height 27
type input "à partir de 2025-09-05"
type input "2025-09-05"
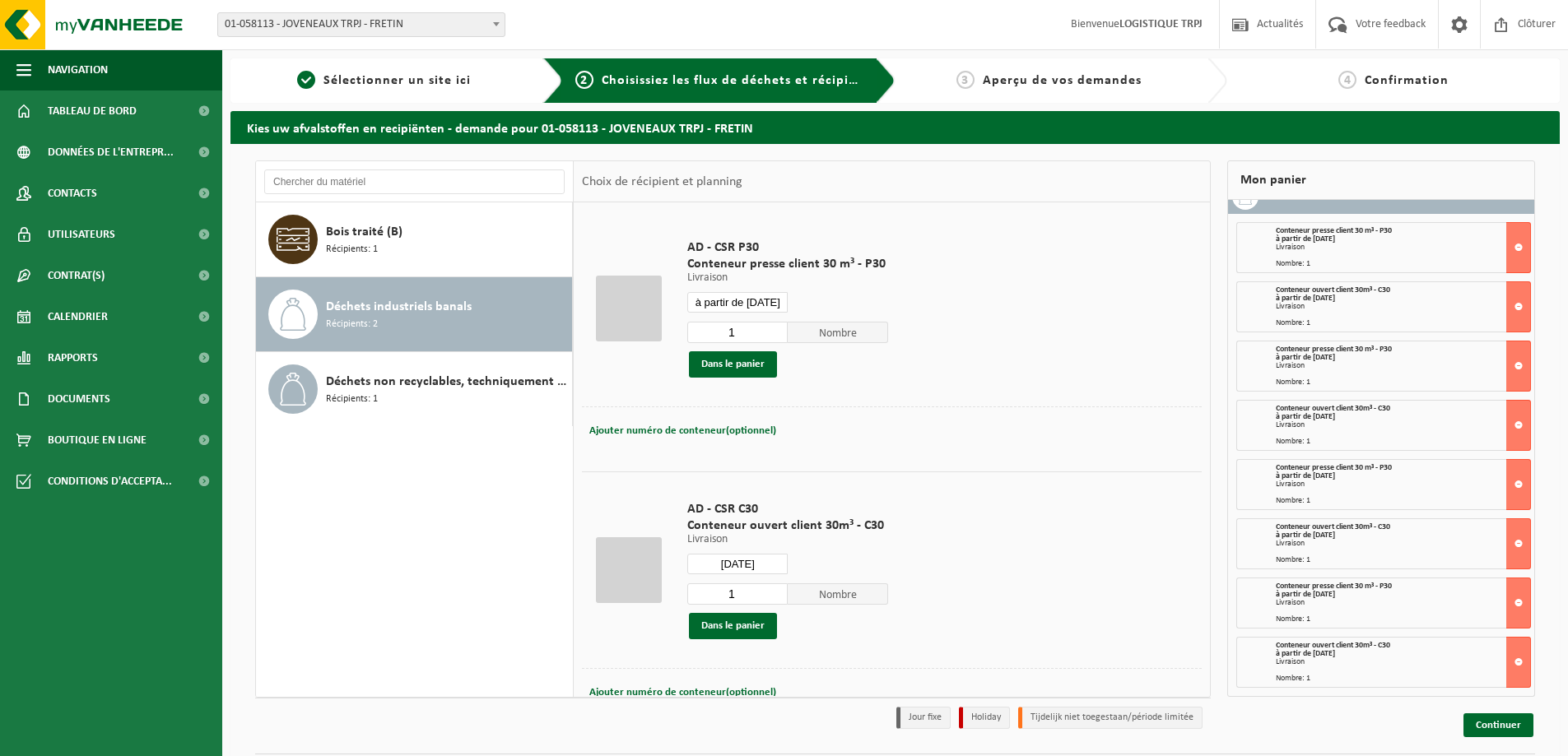
click at [746, 377] on div "AD - CSR P30 Conteneur presse client 30 m³ - P30 Livraison Livraison Livraison …" at bounding box center [788, 308] width 218 height 171
click at [740, 365] on button "Dans le panier" at bounding box center [733, 365] width 88 height 27
click at [745, 558] on input "2025-09-05" at bounding box center [737, 563] width 100 height 20
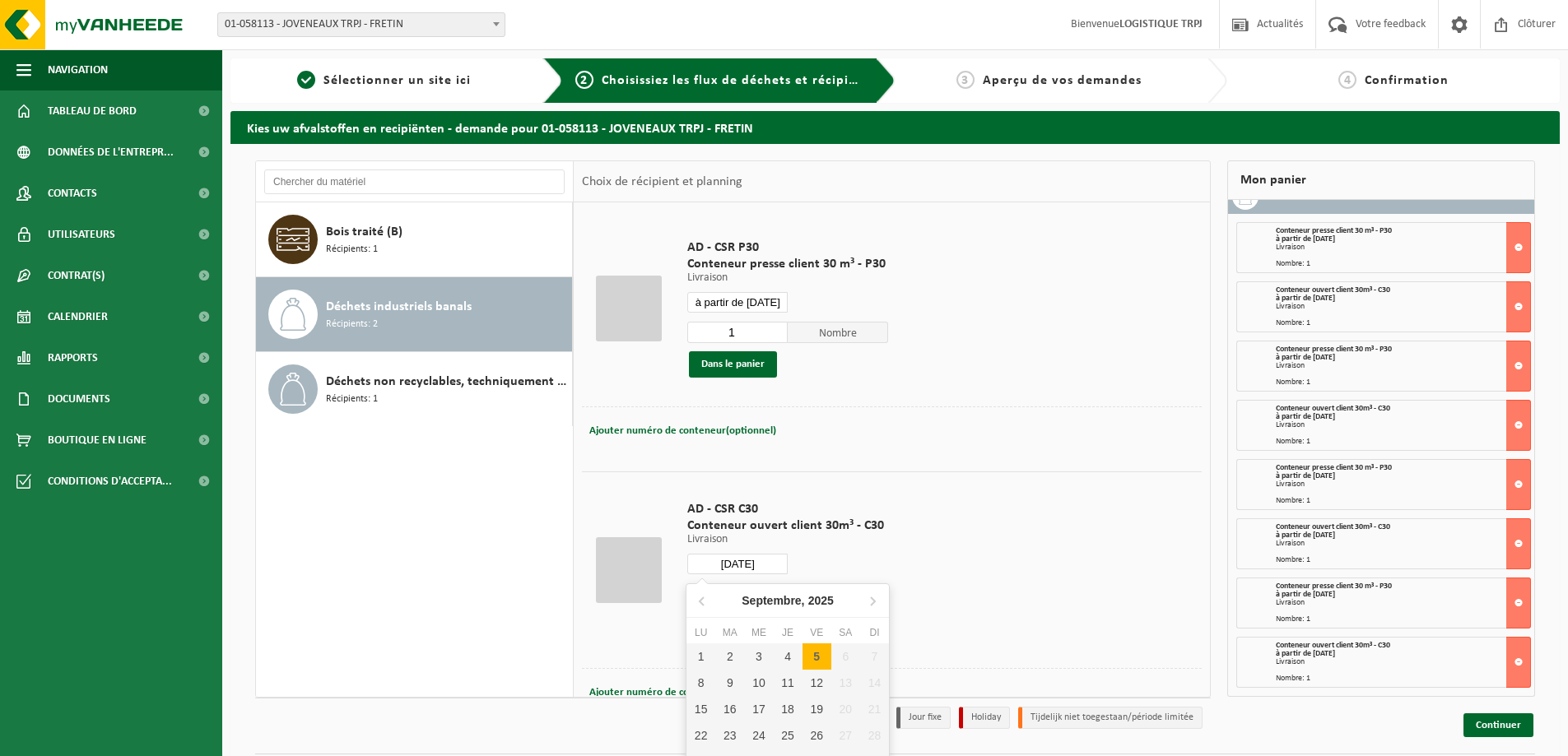
click at [819, 658] on div "5" at bounding box center [817, 657] width 28 height 27
click at [812, 658] on div "5" at bounding box center [817, 657] width 28 height 27
type input "à partir de 2025-09-05"
type input "2025-09-05"
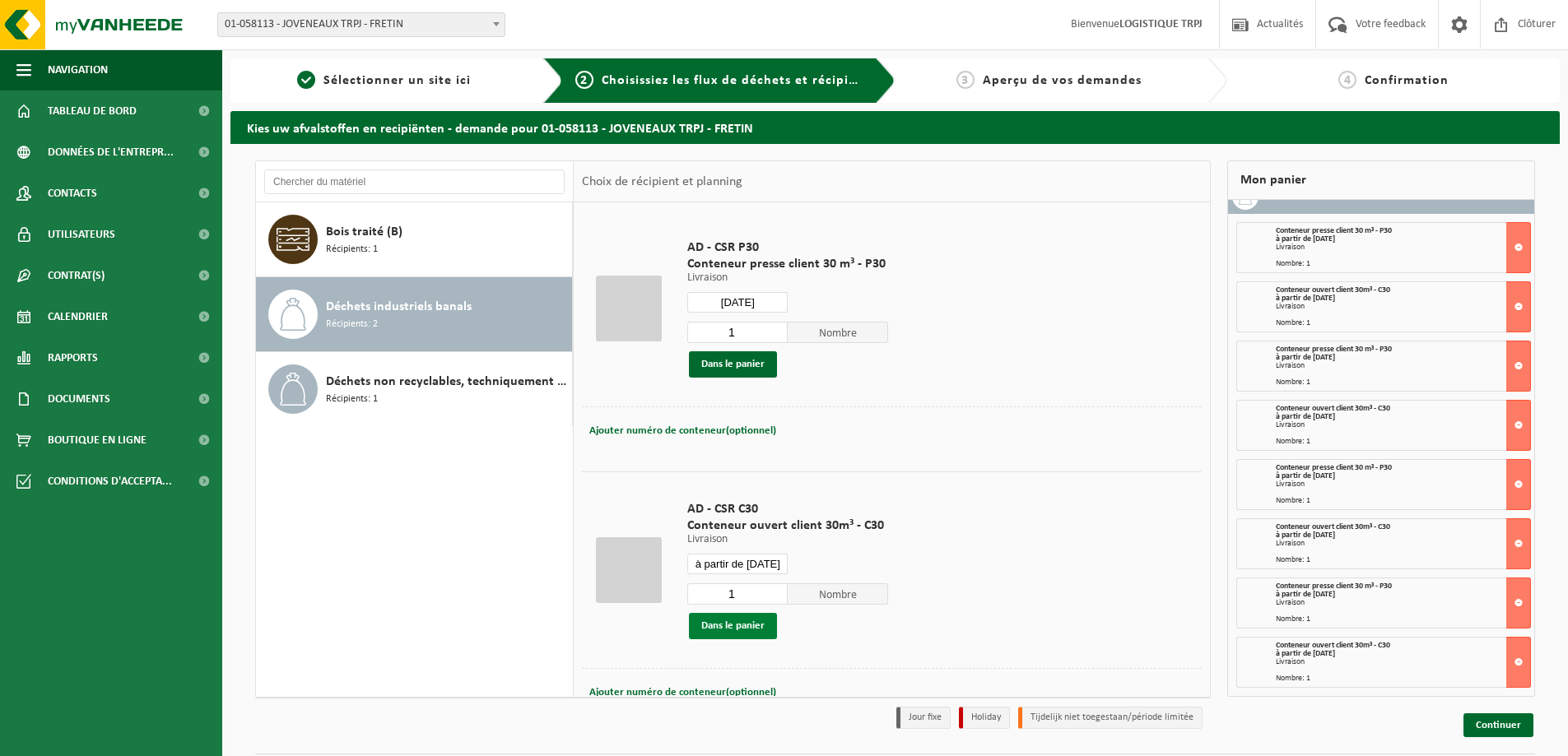
click at [762, 630] on button "Dans le panier" at bounding box center [733, 626] width 88 height 27
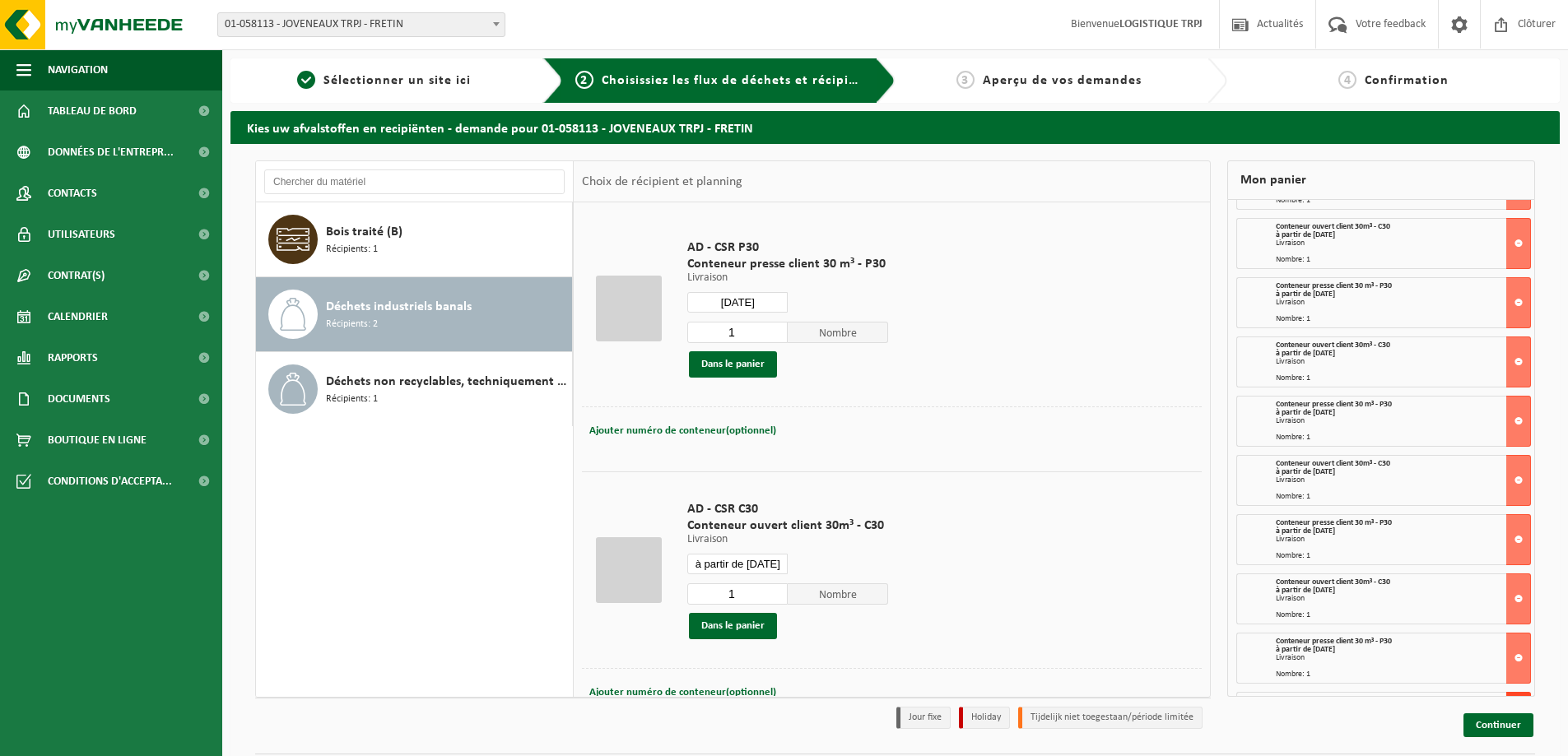
scroll to position [139, 0]
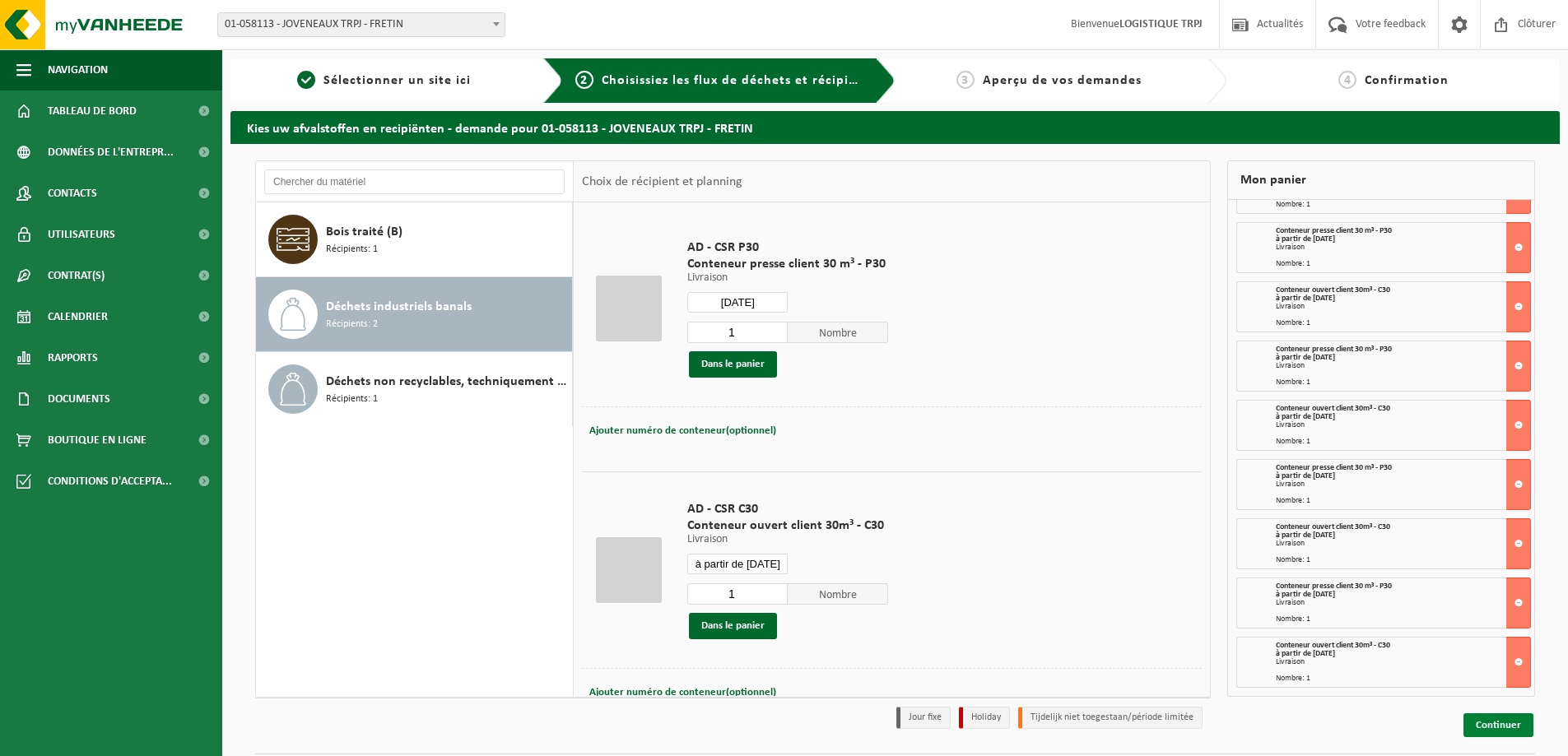
click at [1513, 727] on link "Continuer" at bounding box center [1499, 725] width 70 height 24
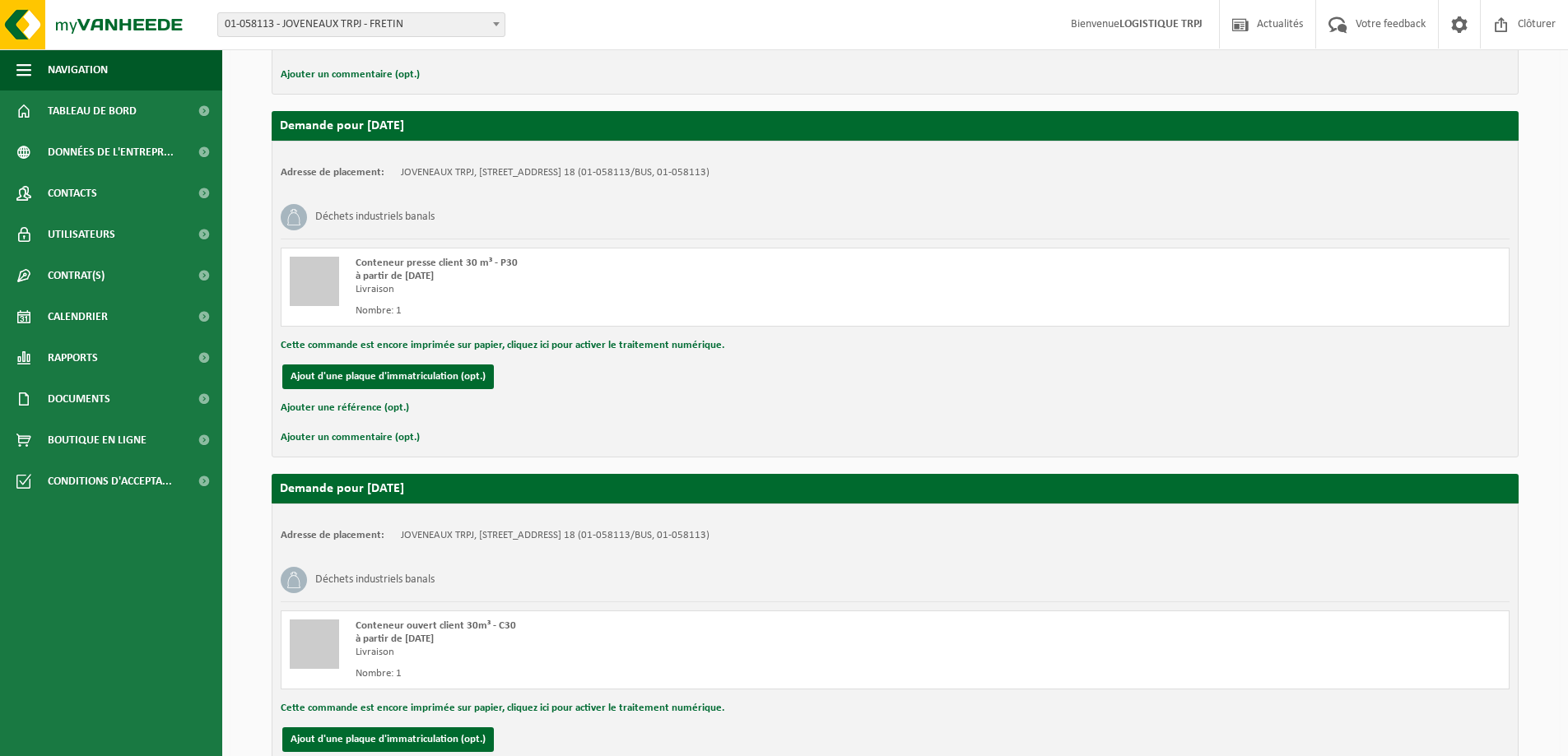
scroll to position [3278, 0]
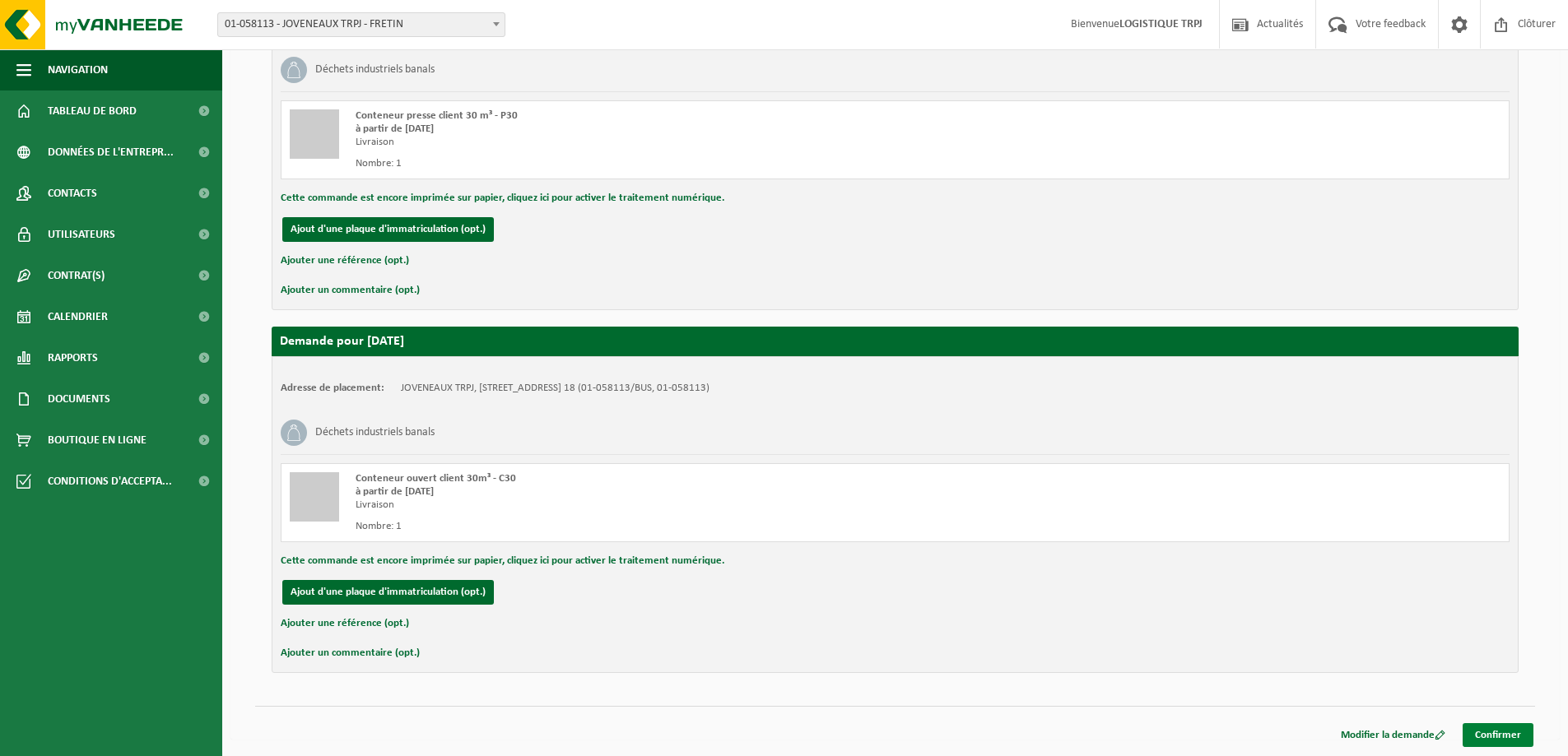
click at [1493, 729] on link "Confirmer" at bounding box center [1499, 735] width 71 height 24
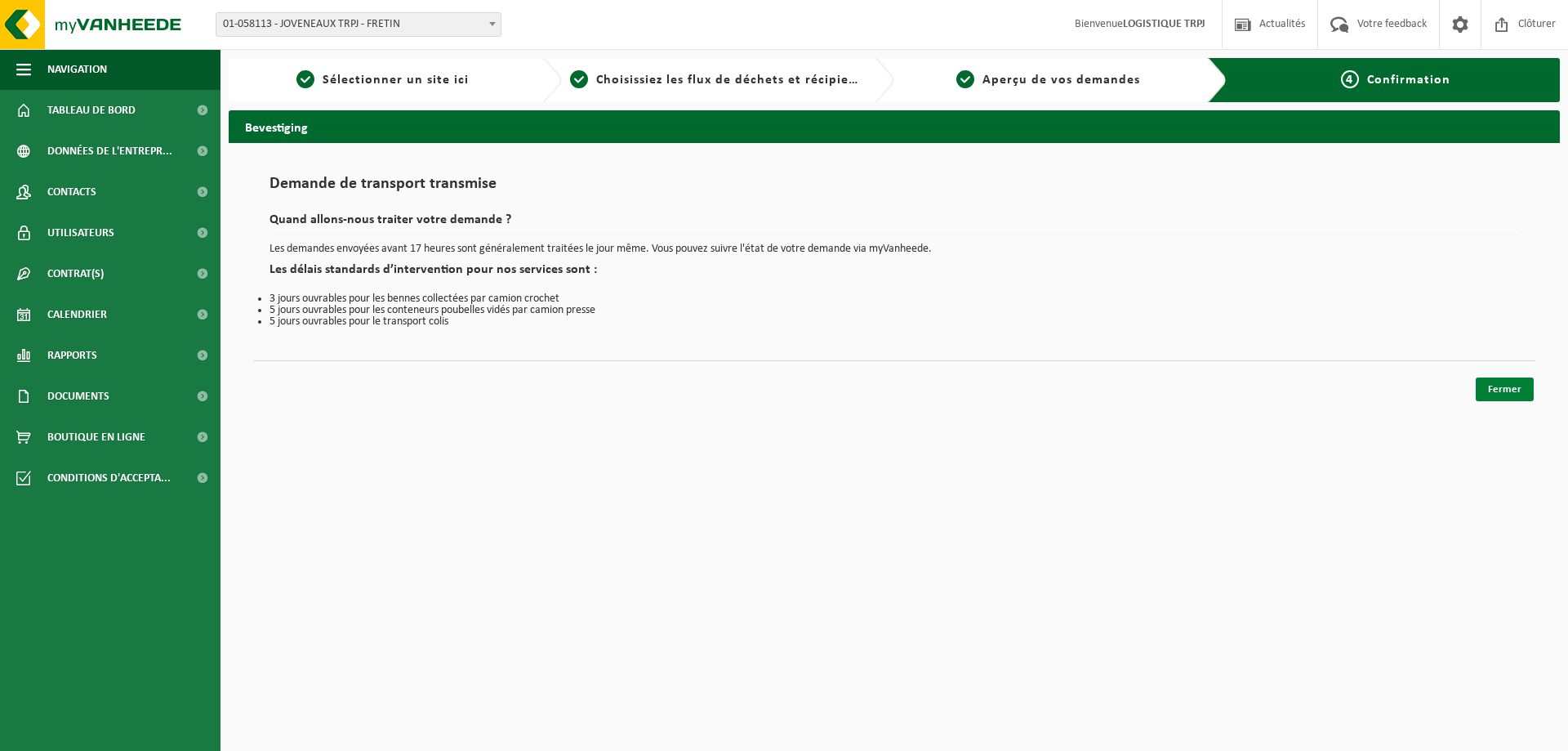
click at [1515, 386] on link "Fermer" at bounding box center [1505, 389] width 58 height 24
